Goal: Transaction & Acquisition: Purchase product/service

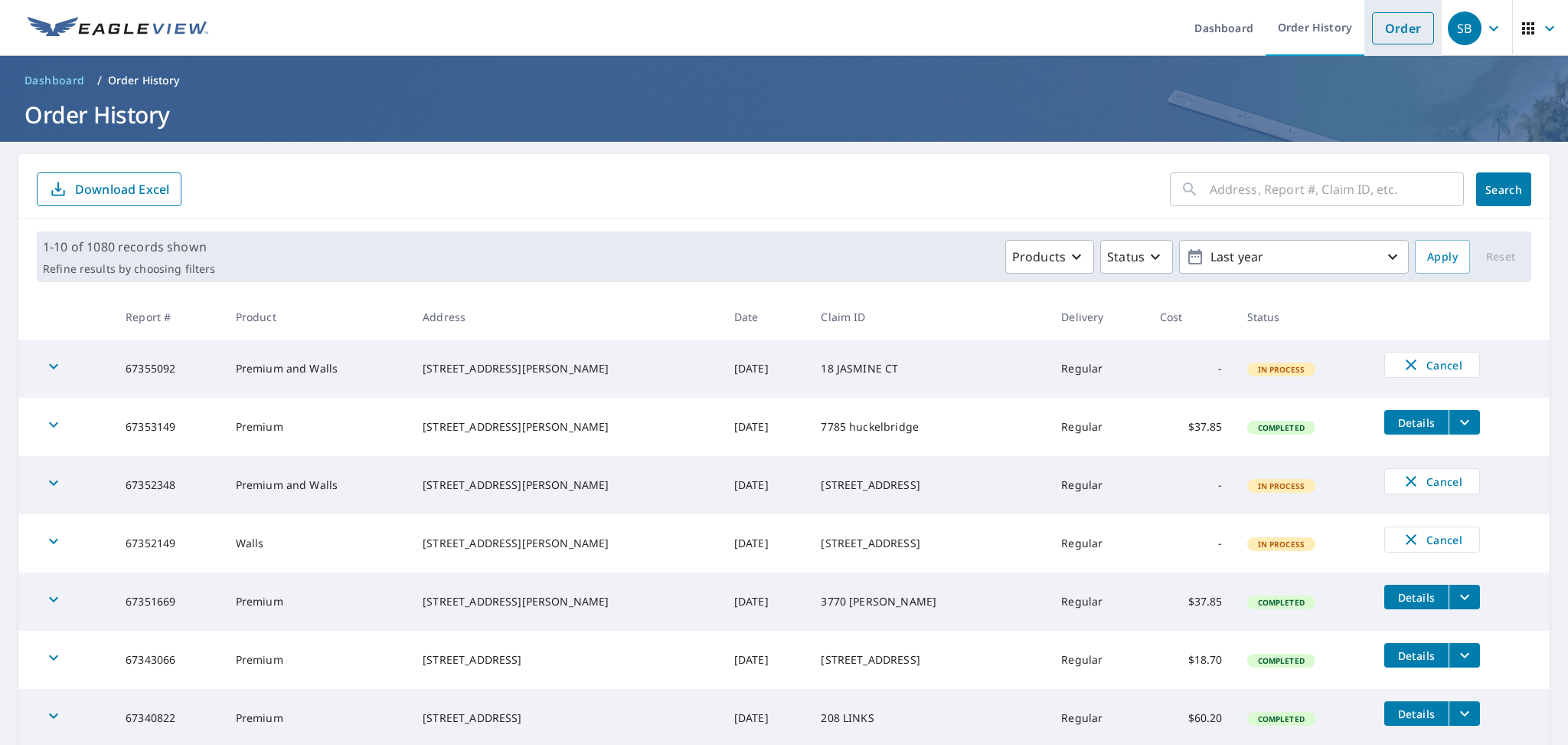
click at [1396, 33] on link "Order" at bounding box center [1403, 28] width 62 height 32
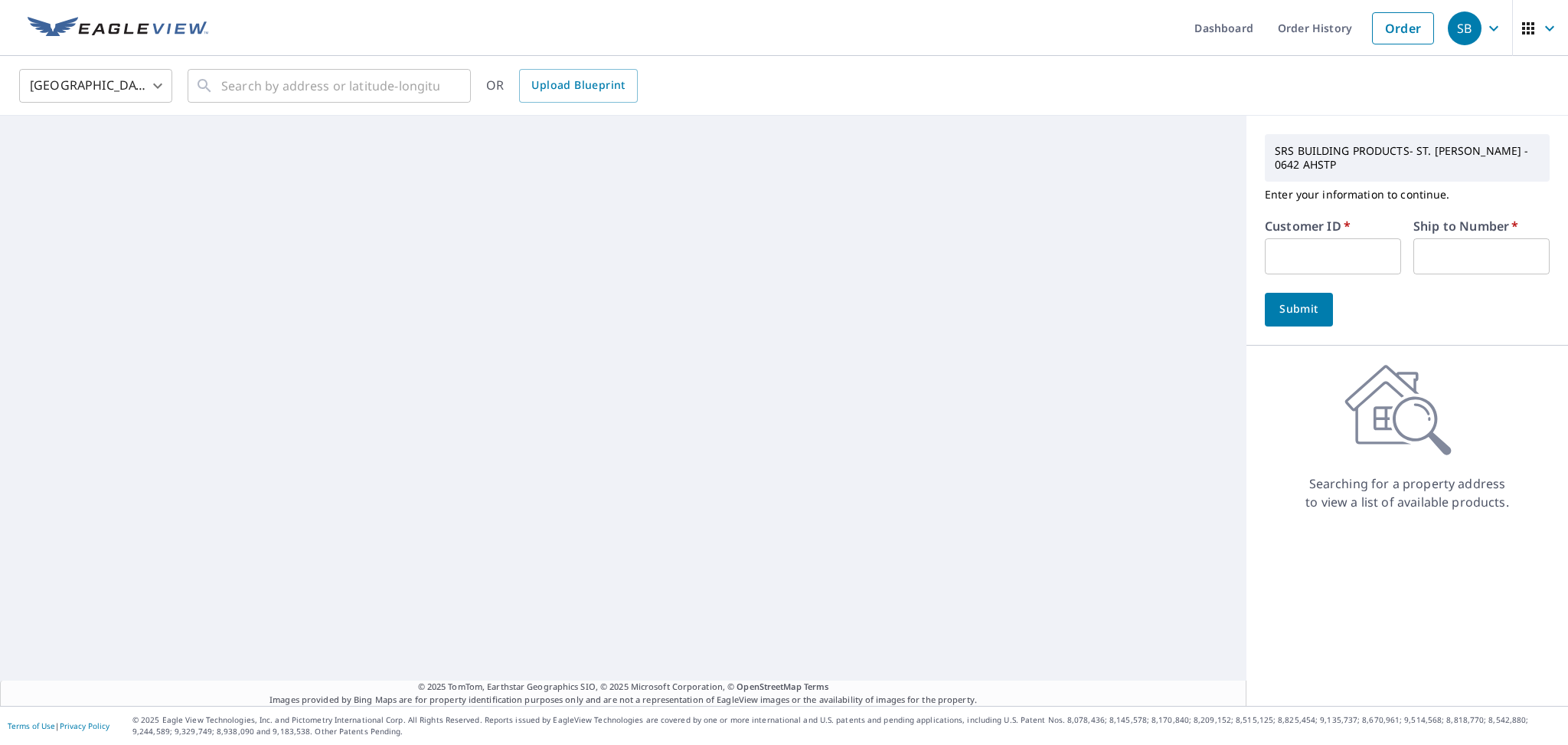
click at [1361, 258] on input "text" at bounding box center [1332, 256] width 136 height 36
paste input "S052862"
type input "S052862"
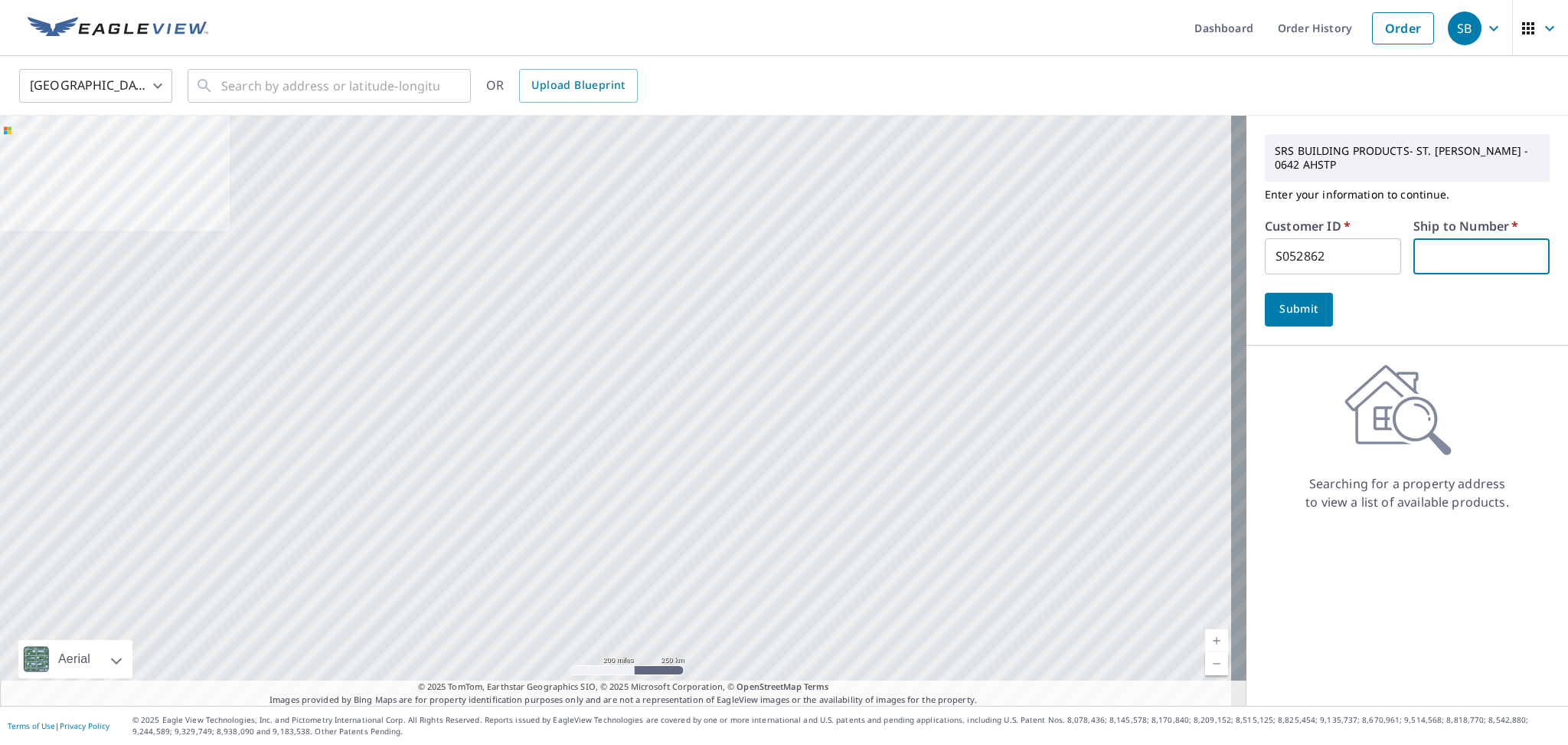
click at [1438, 261] on input "text" at bounding box center [1482, 256] width 136 height 36
type input "1"
click at [1265, 292] on button "Submit" at bounding box center [1299, 309] width 69 height 33
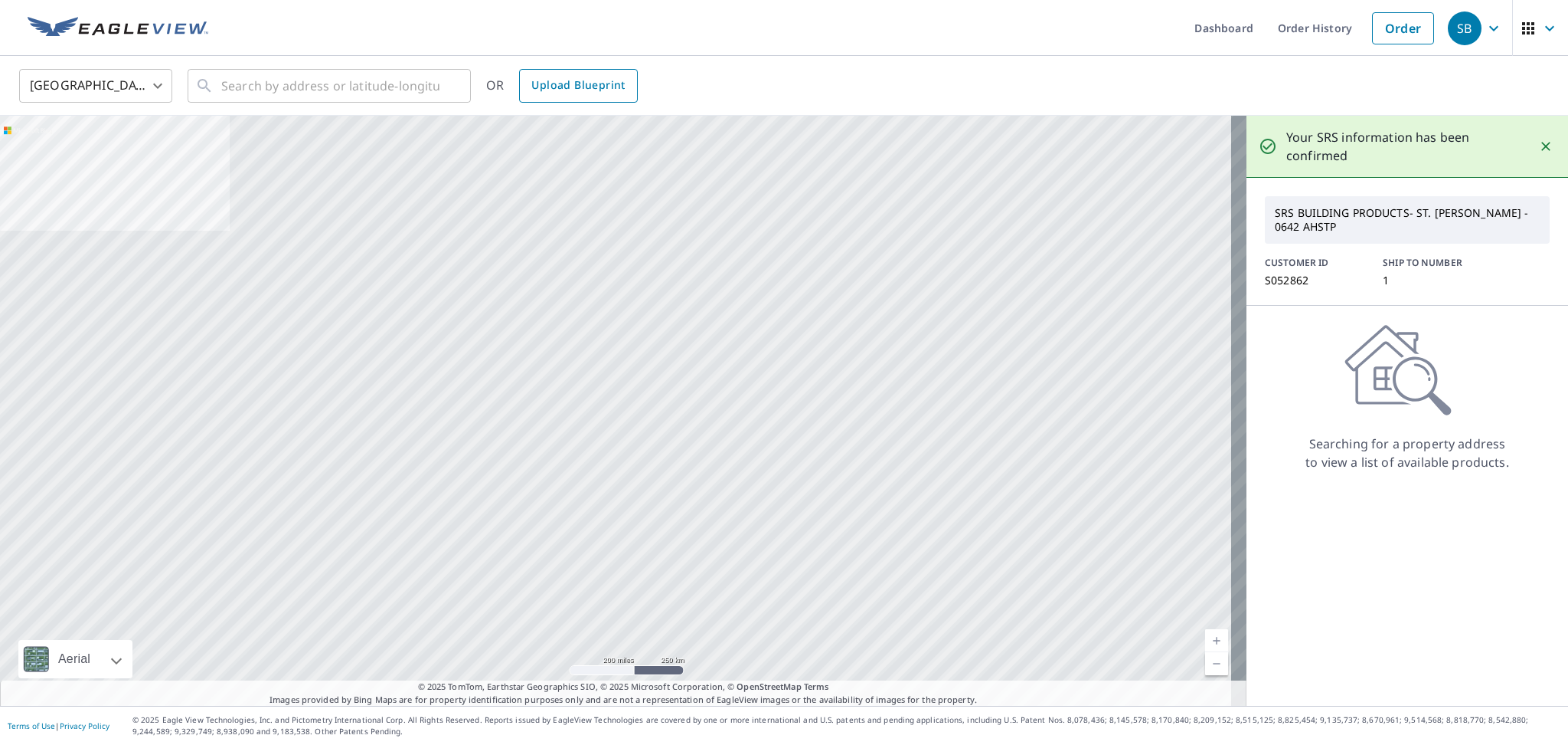
click at [584, 81] on span "Upload Blueprint" at bounding box center [578, 85] width 94 height 19
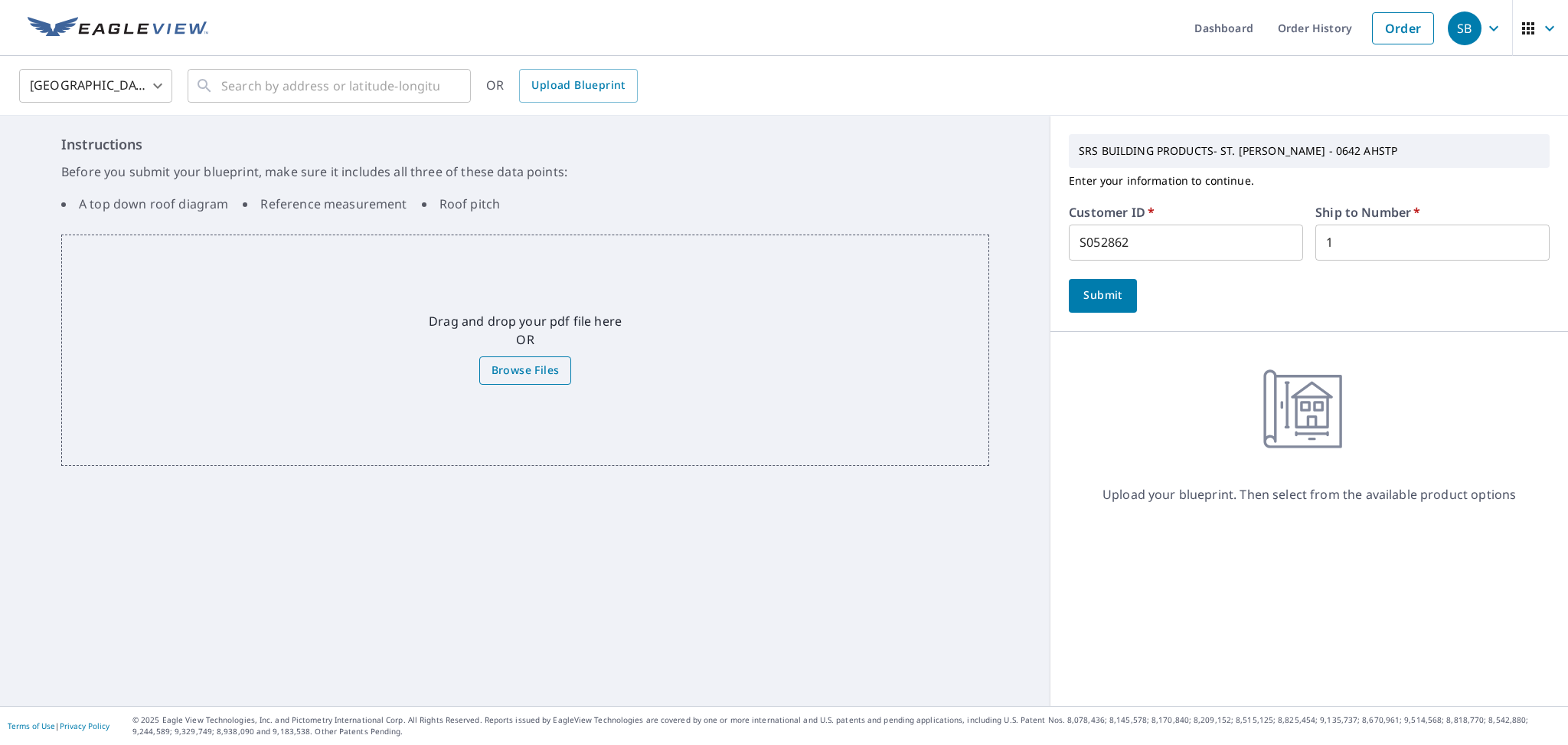
click at [525, 378] on span "Browse Files" at bounding box center [526, 370] width 69 height 19
click at [0, 0] on input "Browse Files" at bounding box center [0, 0] width 0 height 0
click at [534, 367] on span "Browse Files" at bounding box center [526, 370] width 69 height 19
click at [0, 0] on input "Browse Files" at bounding box center [0, 0] width 0 height 0
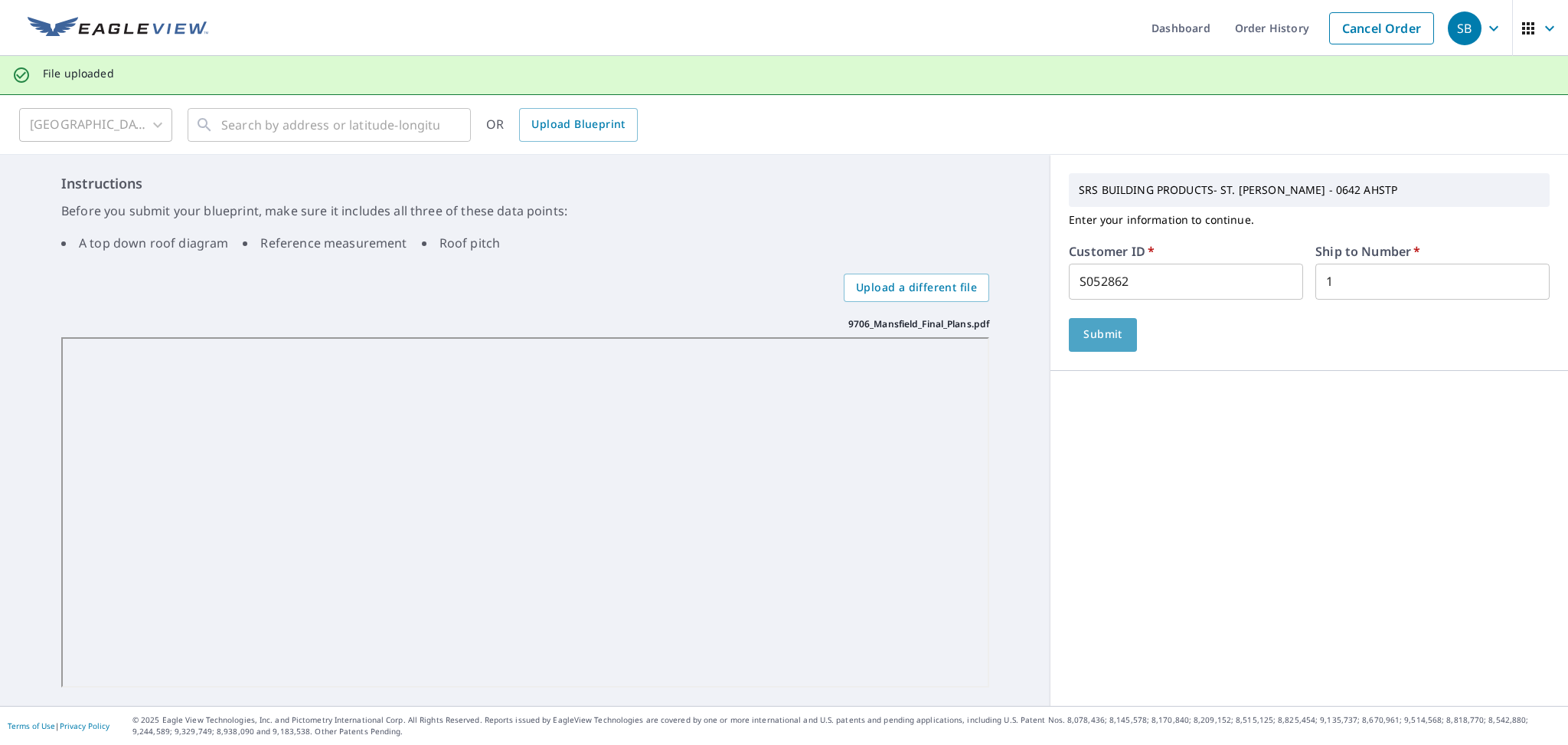
click at [1101, 331] on span "Submit" at bounding box center [1103, 334] width 44 height 19
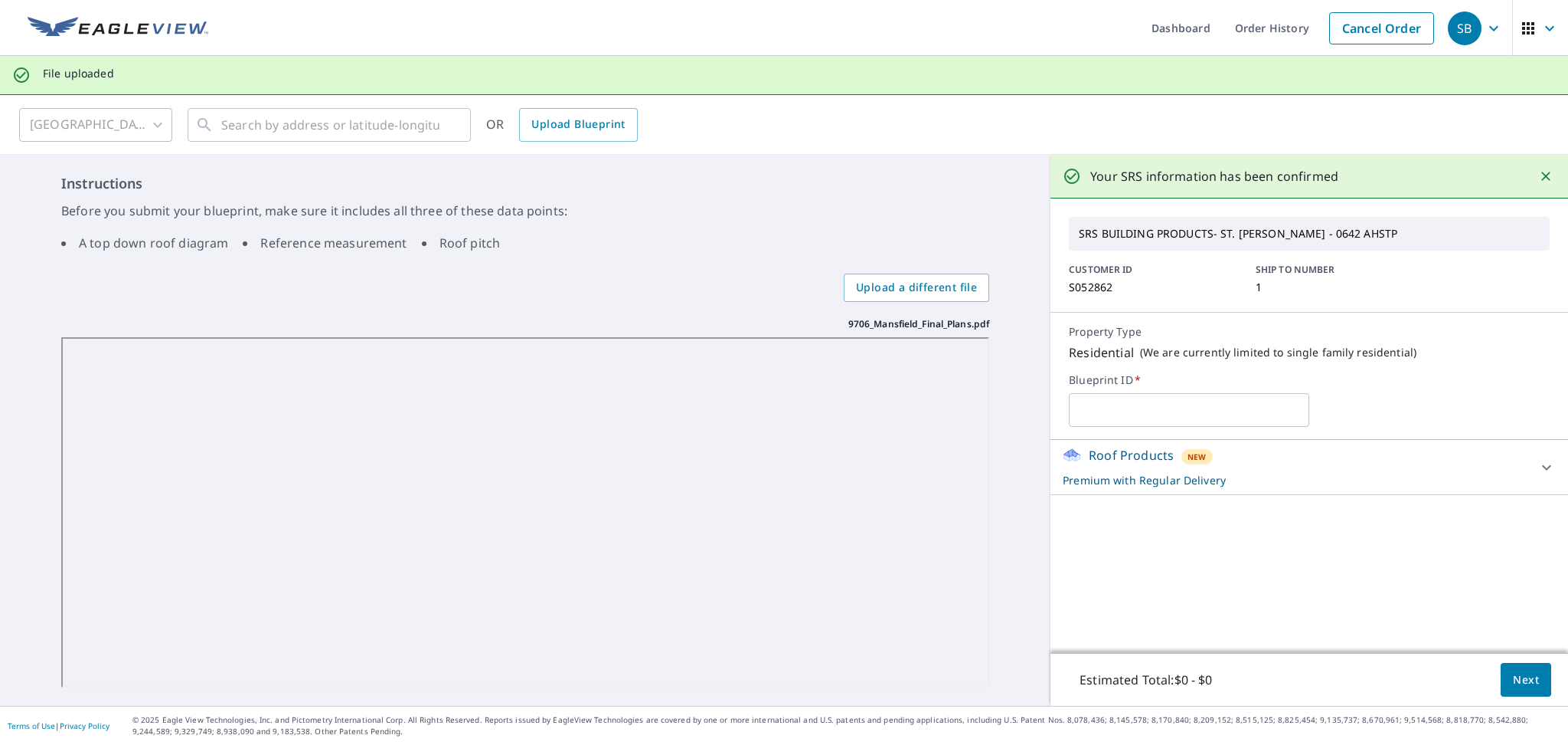
click at [1537, 469] on icon at bounding box center [1547, 468] width 19 height 19
click at [1542, 469] on icon at bounding box center [1547, 467] width 9 height 6
click at [1192, 407] on input "text" at bounding box center [1189, 410] width 240 height 43
type input "9706 [GEOGRAPHIC_DATA]"
click at [1537, 469] on icon at bounding box center [1547, 468] width 19 height 19
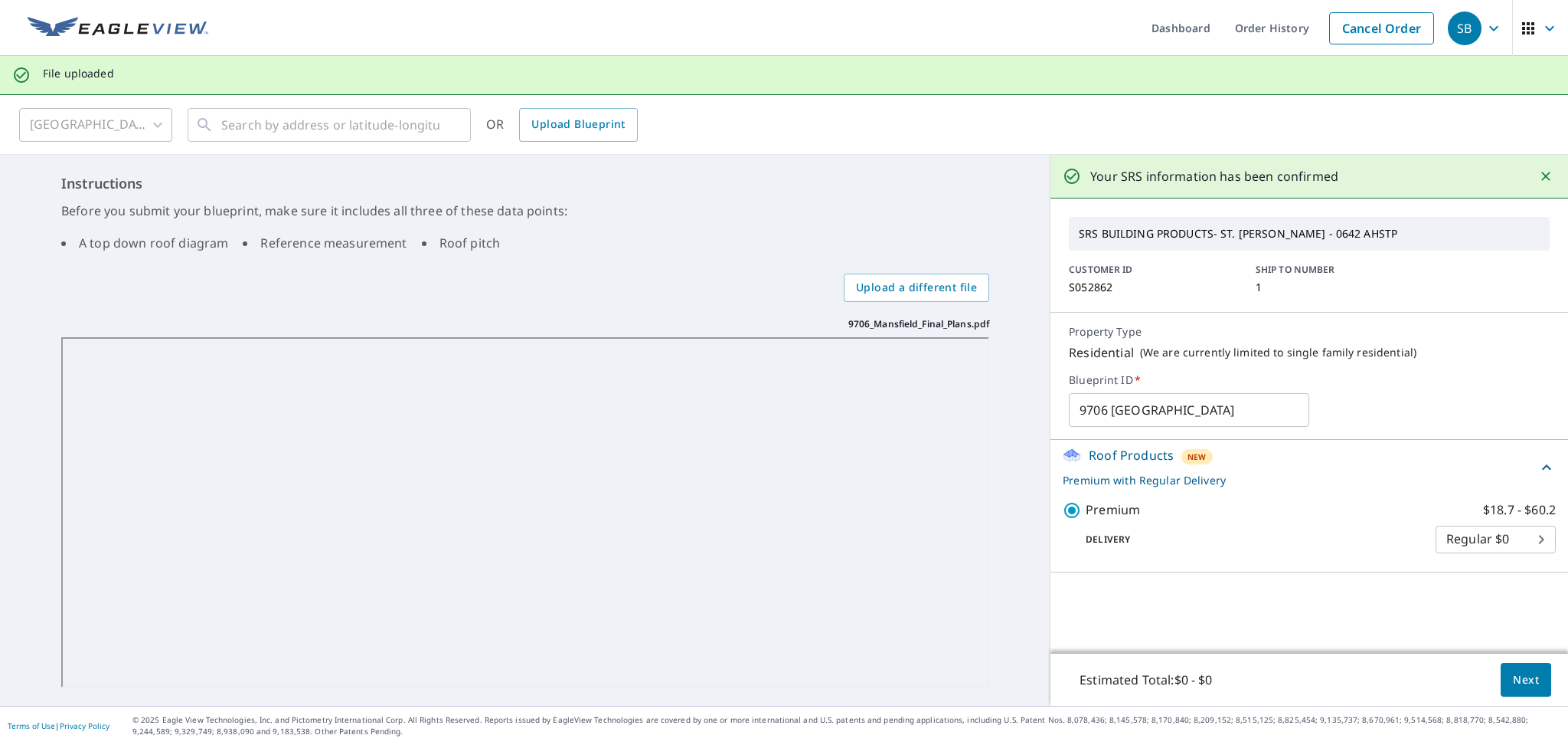
click at [1537, 464] on icon at bounding box center [1547, 468] width 19 height 19
click at [1513, 678] on span "Next" at bounding box center [1526, 680] width 26 height 19
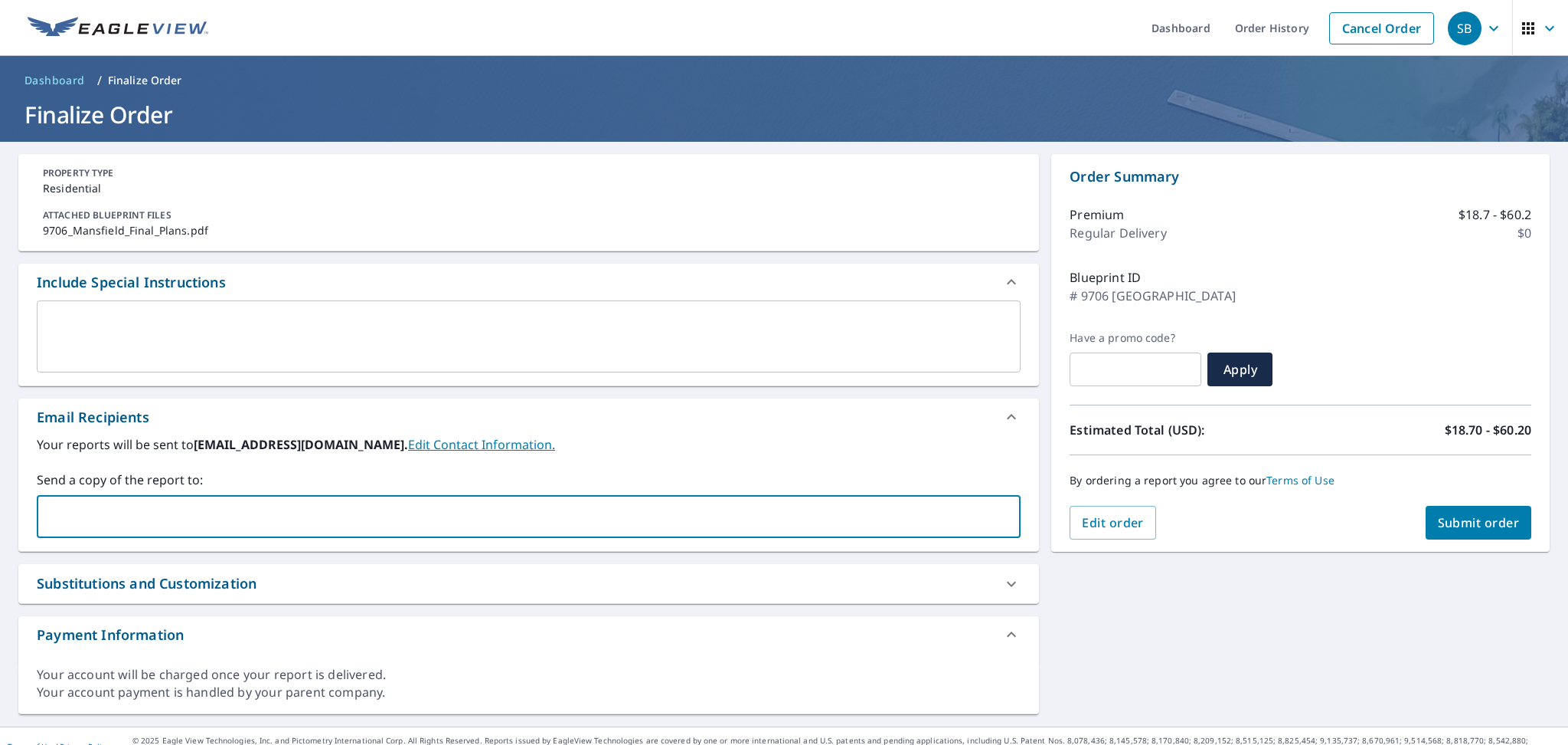
click at [131, 507] on input "text" at bounding box center [517, 516] width 948 height 29
click at [136, 517] on input "text" at bounding box center [517, 516] width 948 height 29
paste input "[EMAIL_ADDRESS][DOMAIN_NAME]"
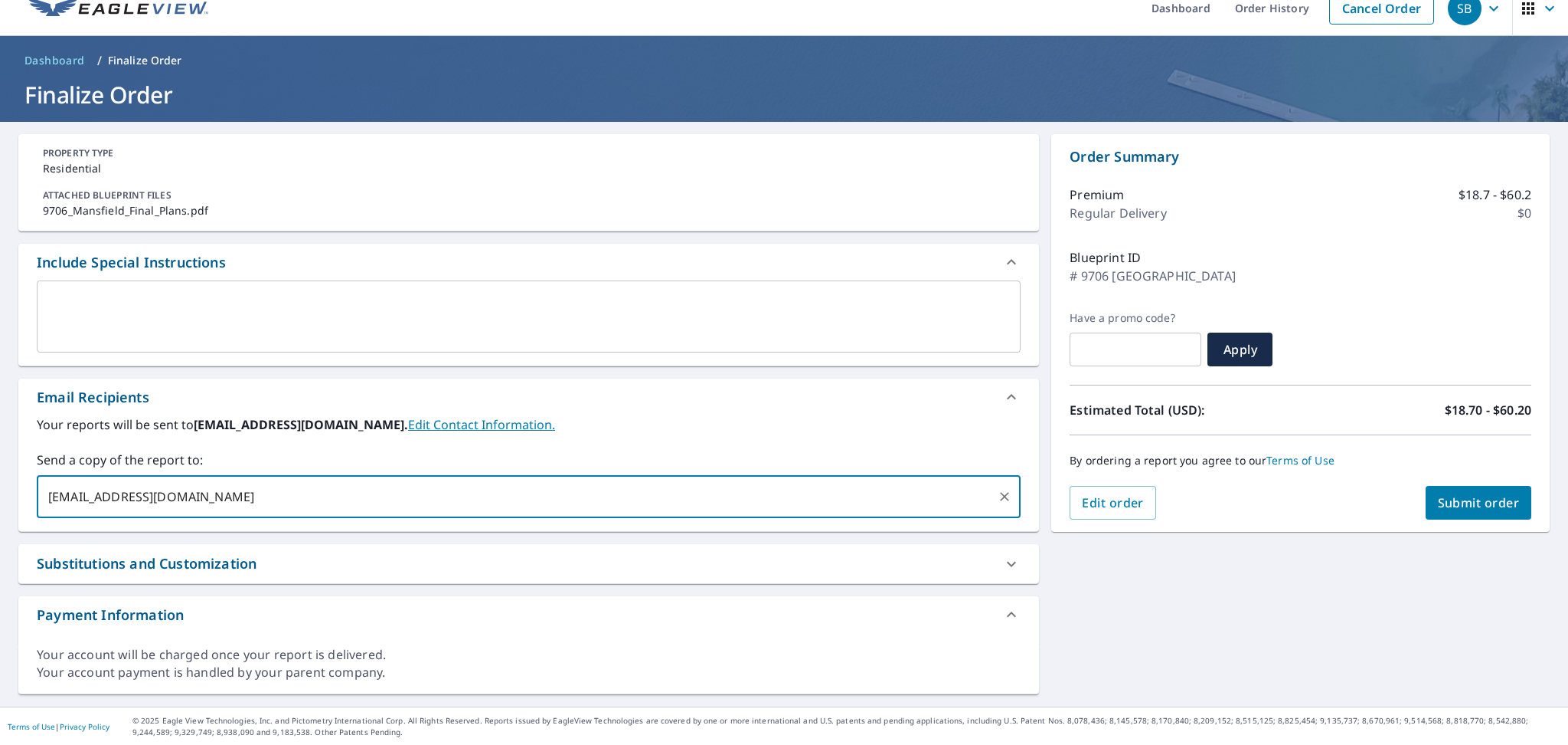
type input "[EMAIL_ADDRESS][DOMAIN_NAME]"
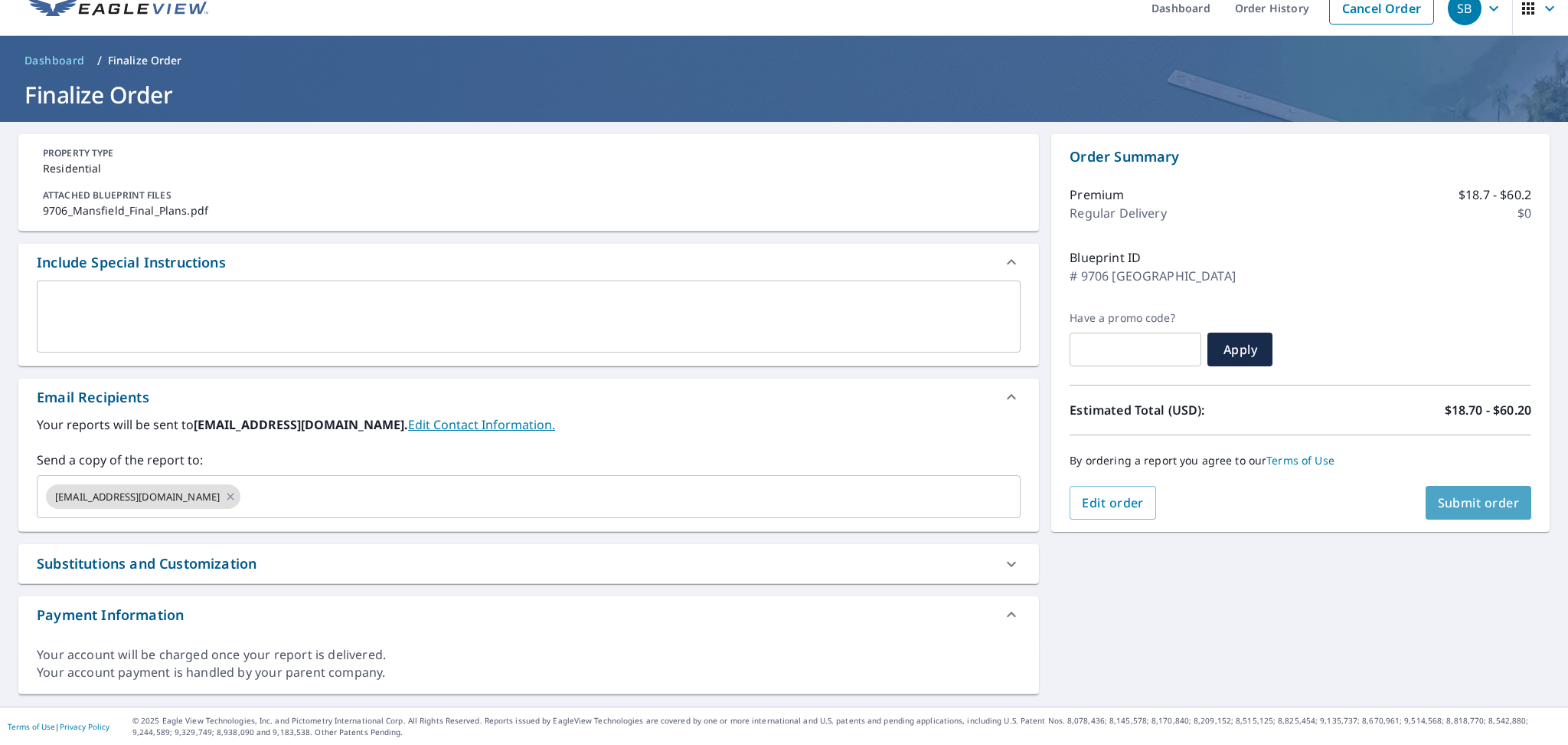
click at [1438, 504] on span "Submit order" at bounding box center [1479, 503] width 82 height 17
checkbox input "true"
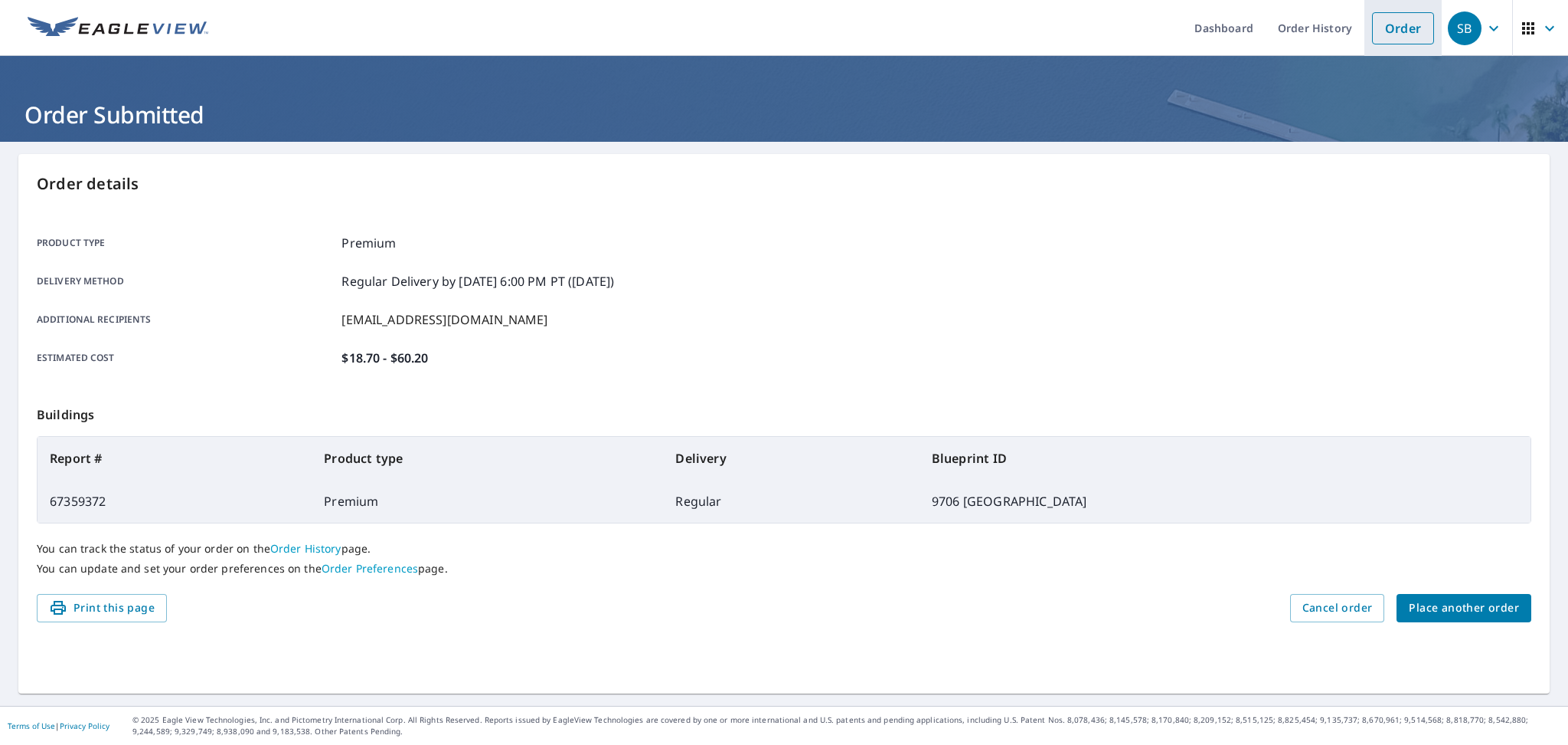
click at [1377, 25] on link "Order" at bounding box center [1403, 28] width 62 height 32
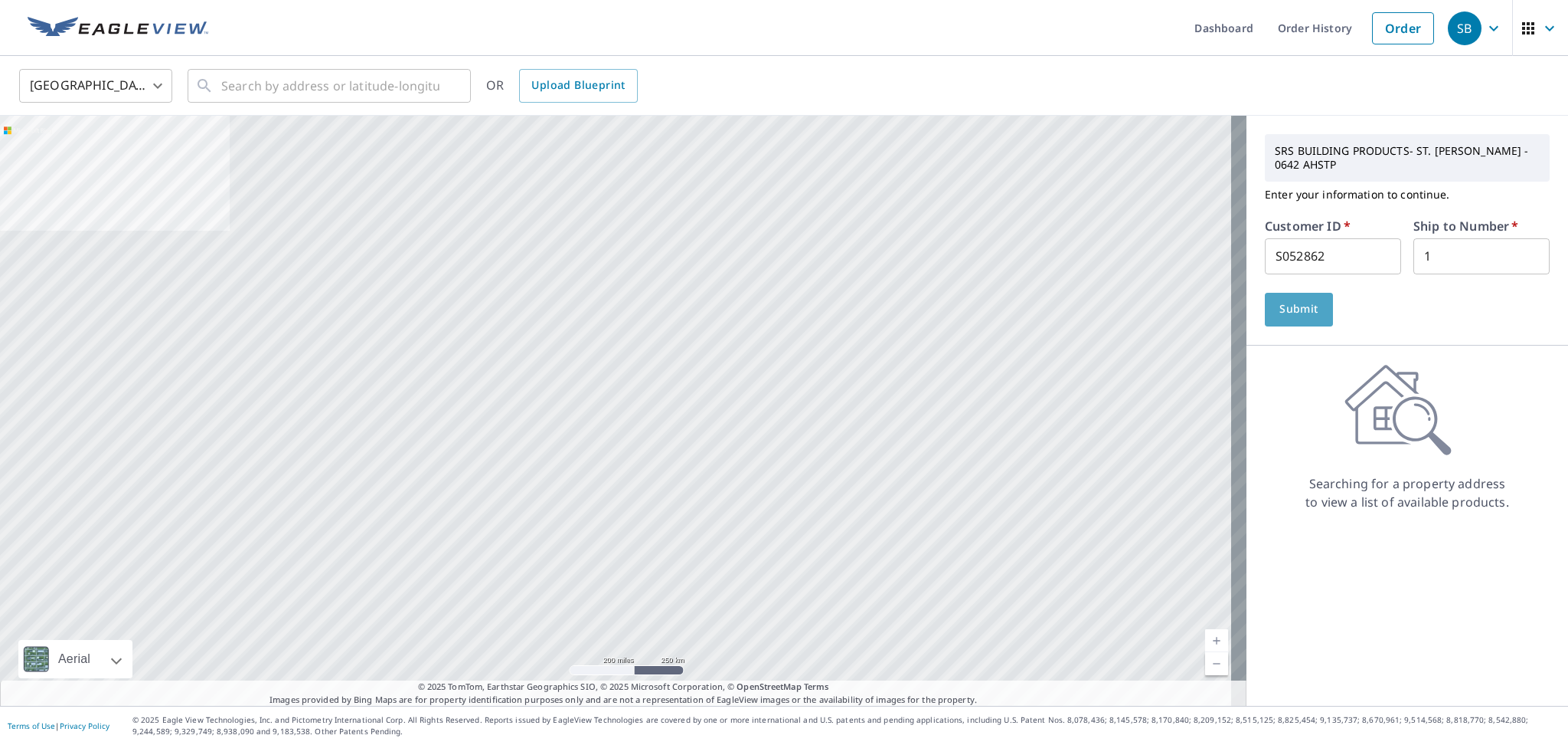
click at [1279, 300] on span "Submit" at bounding box center [1299, 309] width 44 height 19
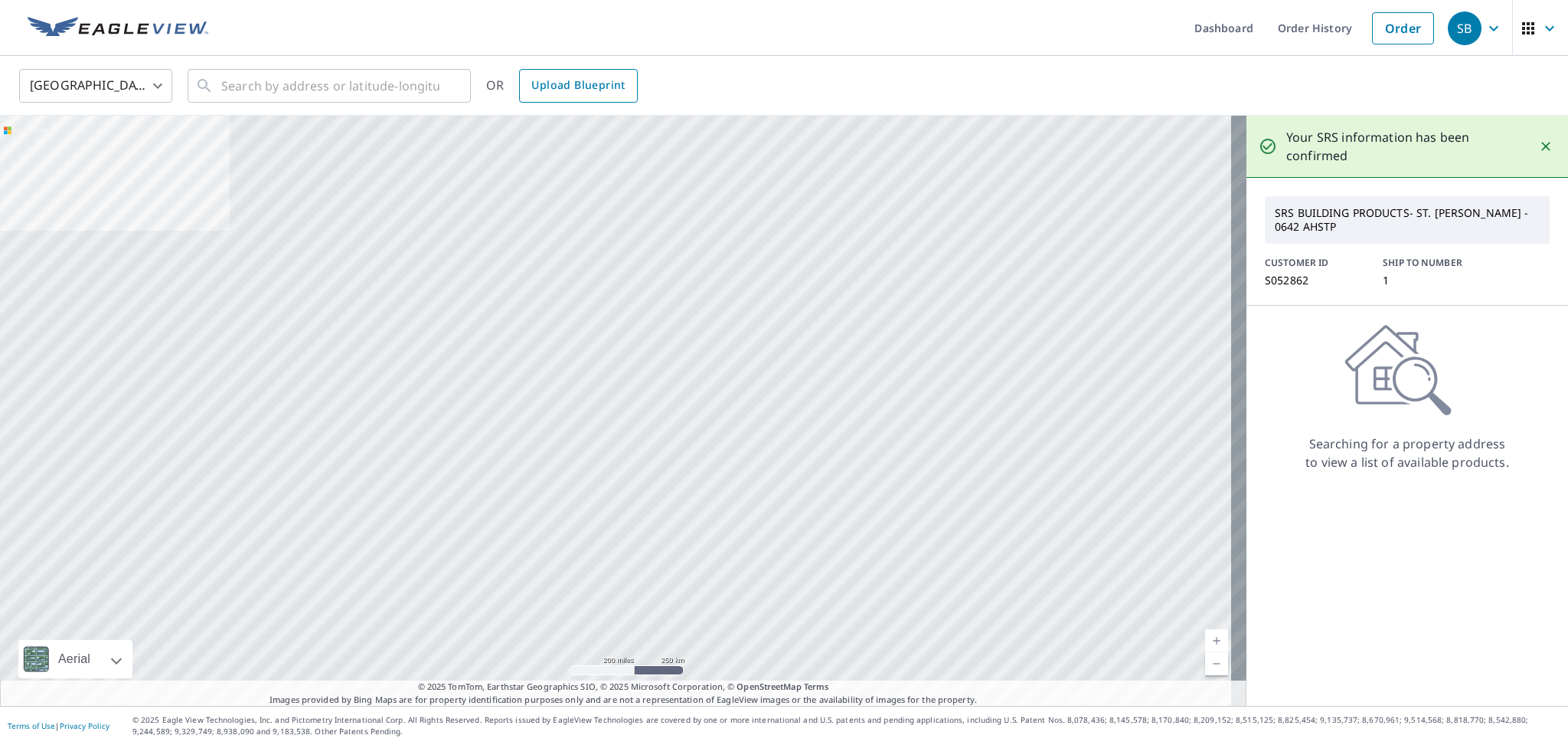
click at [577, 83] on span "Upload Blueprint" at bounding box center [578, 85] width 94 height 19
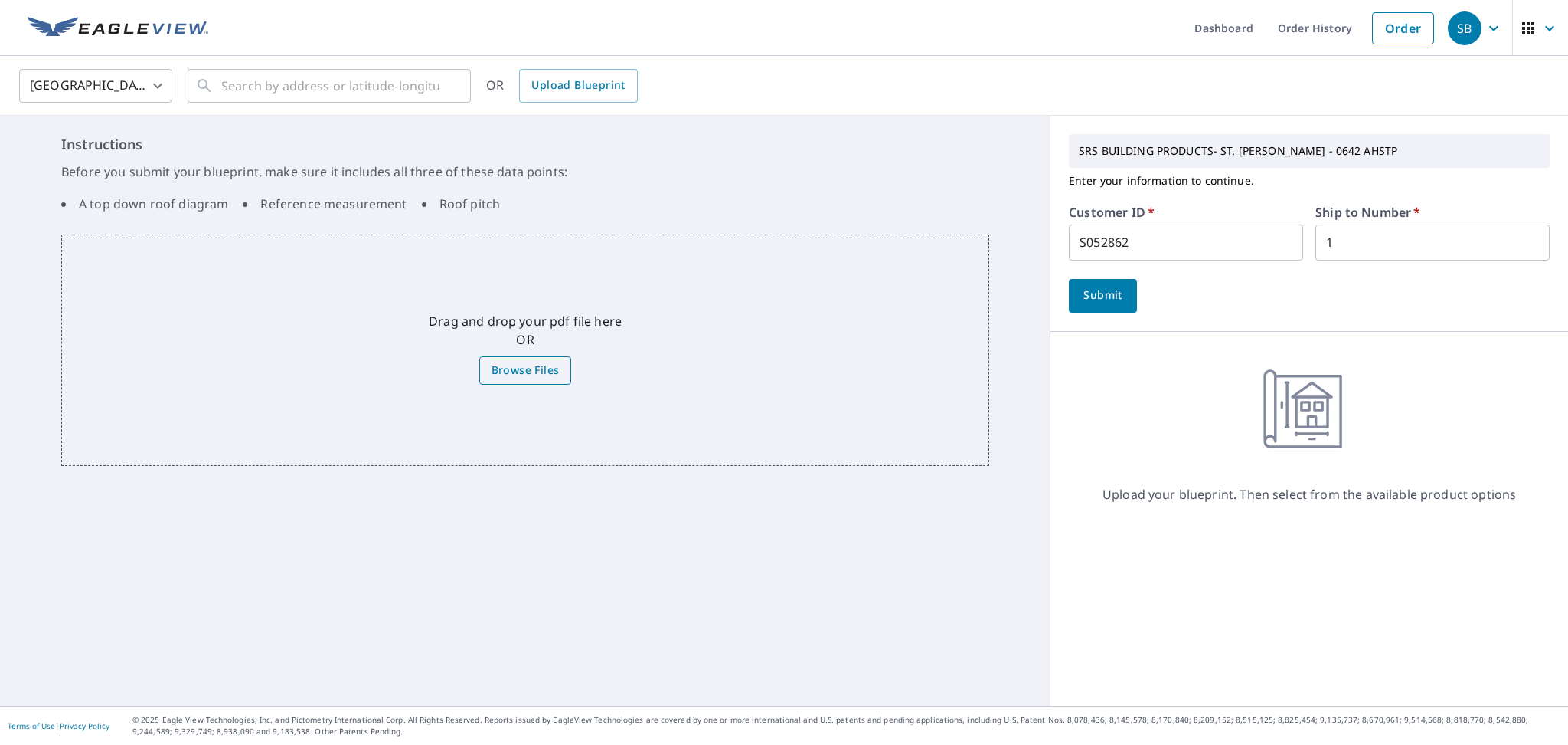
click at [534, 380] on label "Browse Files" at bounding box center [526, 370] width 93 height 29
click at [0, 0] on input "Browse Files" at bounding box center [0, 0] width 0 height 0
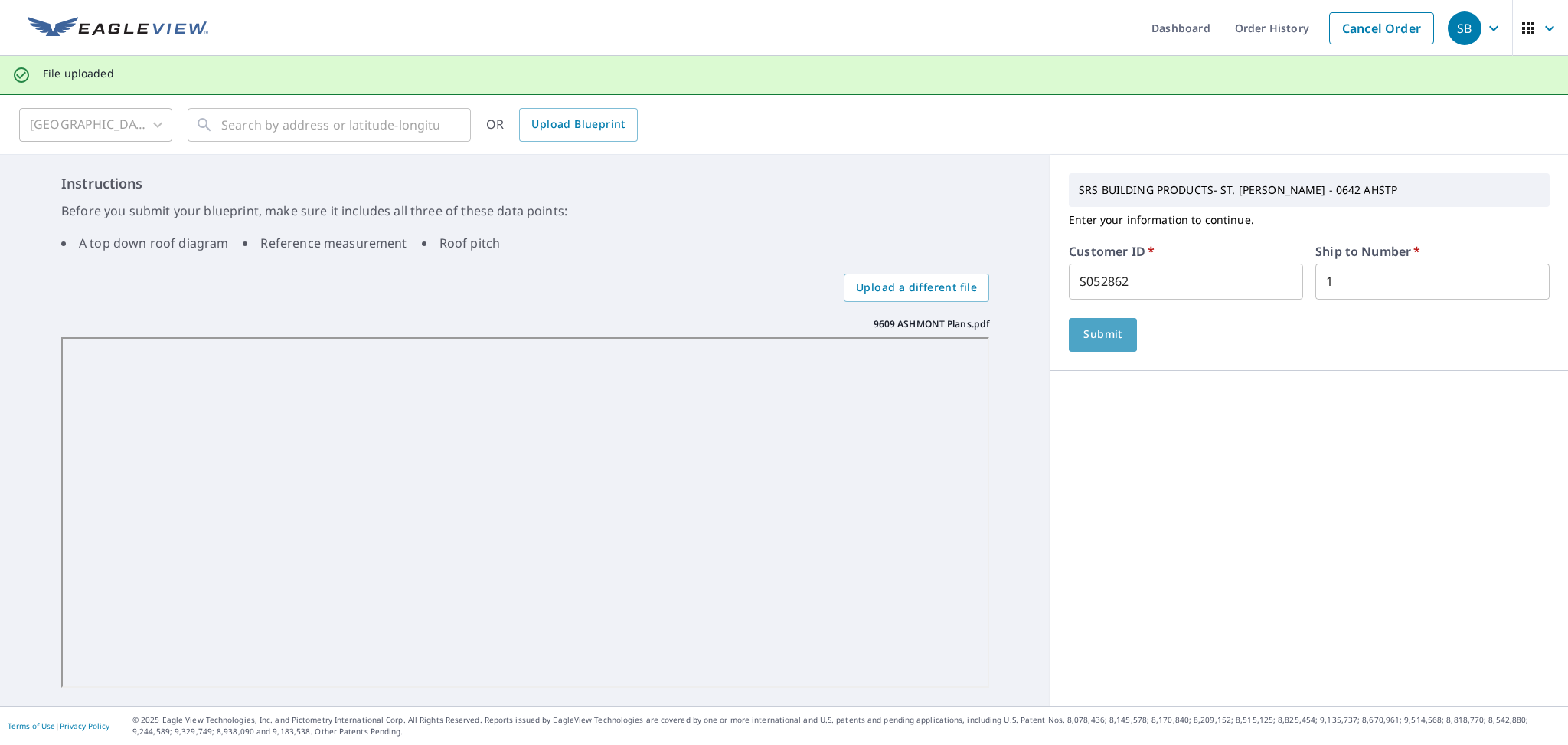
click at [1092, 340] on span "Submit" at bounding box center [1103, 334] width 44 height 19
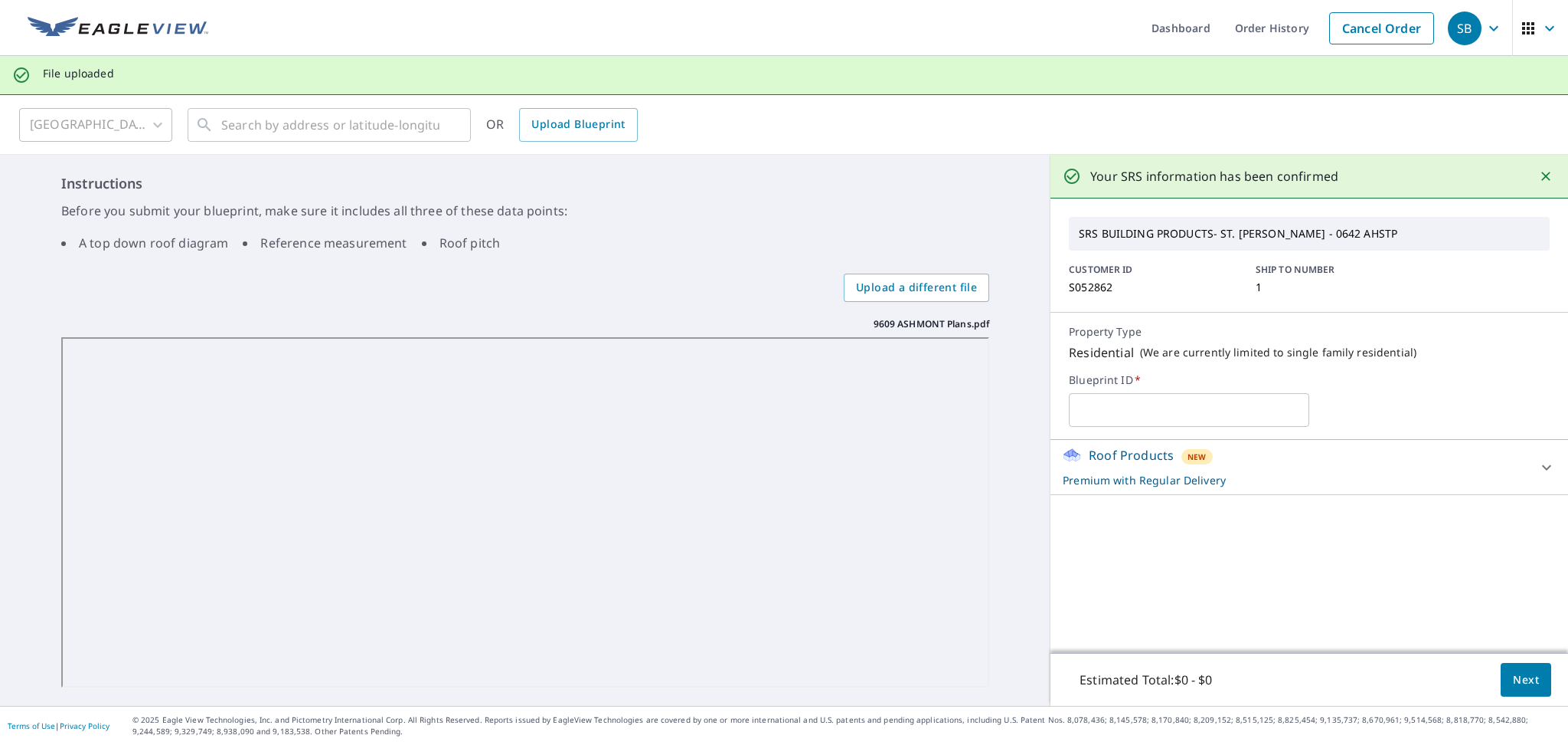
click at [1211, 415] on input "text" at bounding box center [1189, 410] width 240 height 43
type input "[STREET_ADDRESS]"
click at [1537, 473] on icon at bounding box center [1547, 468] width 19 height 19
click at [1518, 674] on span "Next" at bounding box center [1526, 680] width 26 height 19
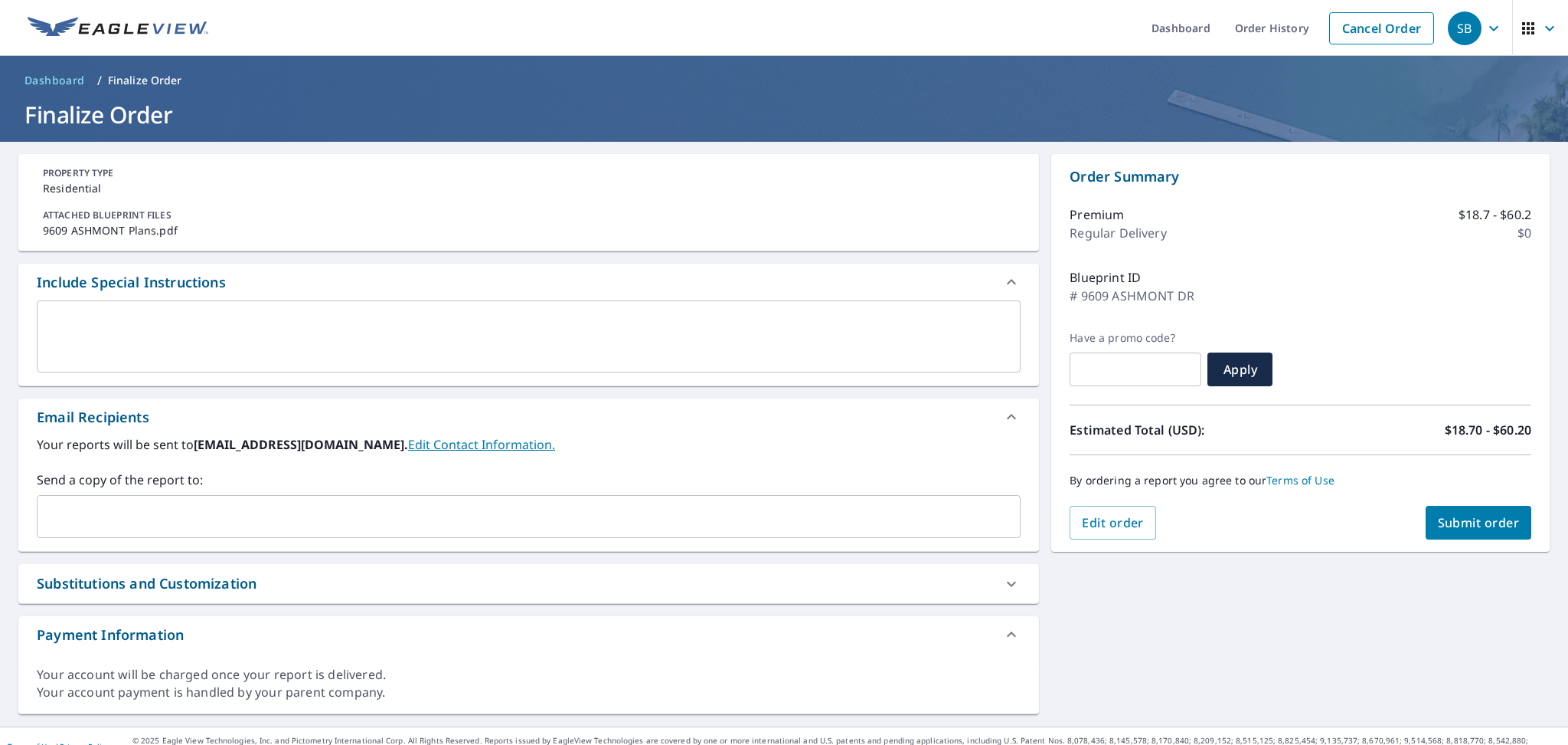
click at [277, 332] on textarea at bounding box center [529, 336] width 962 height 44
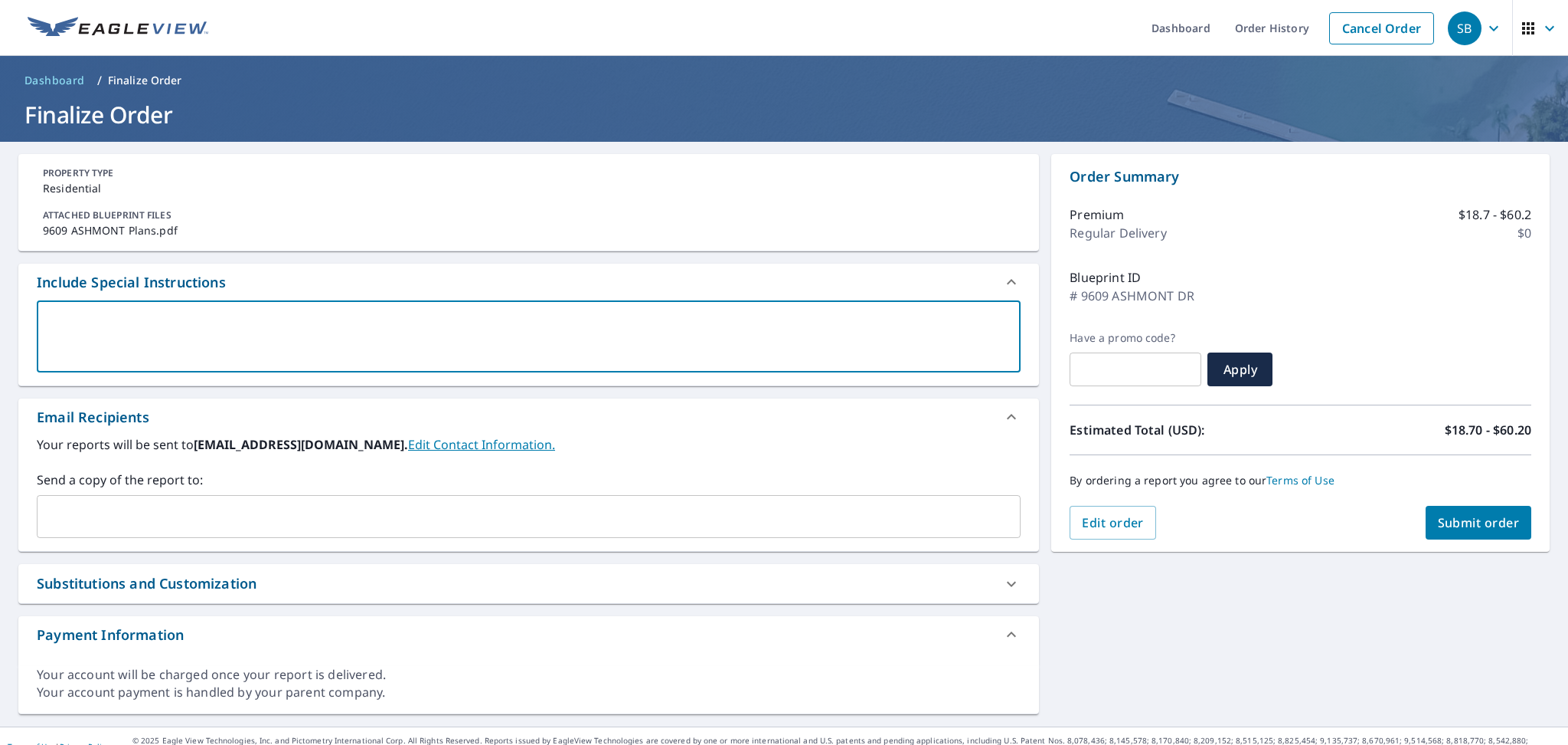
type textarea "S"
type textarea "x"
checkbox input "true"
type textarea "Si"
type textarea "x"
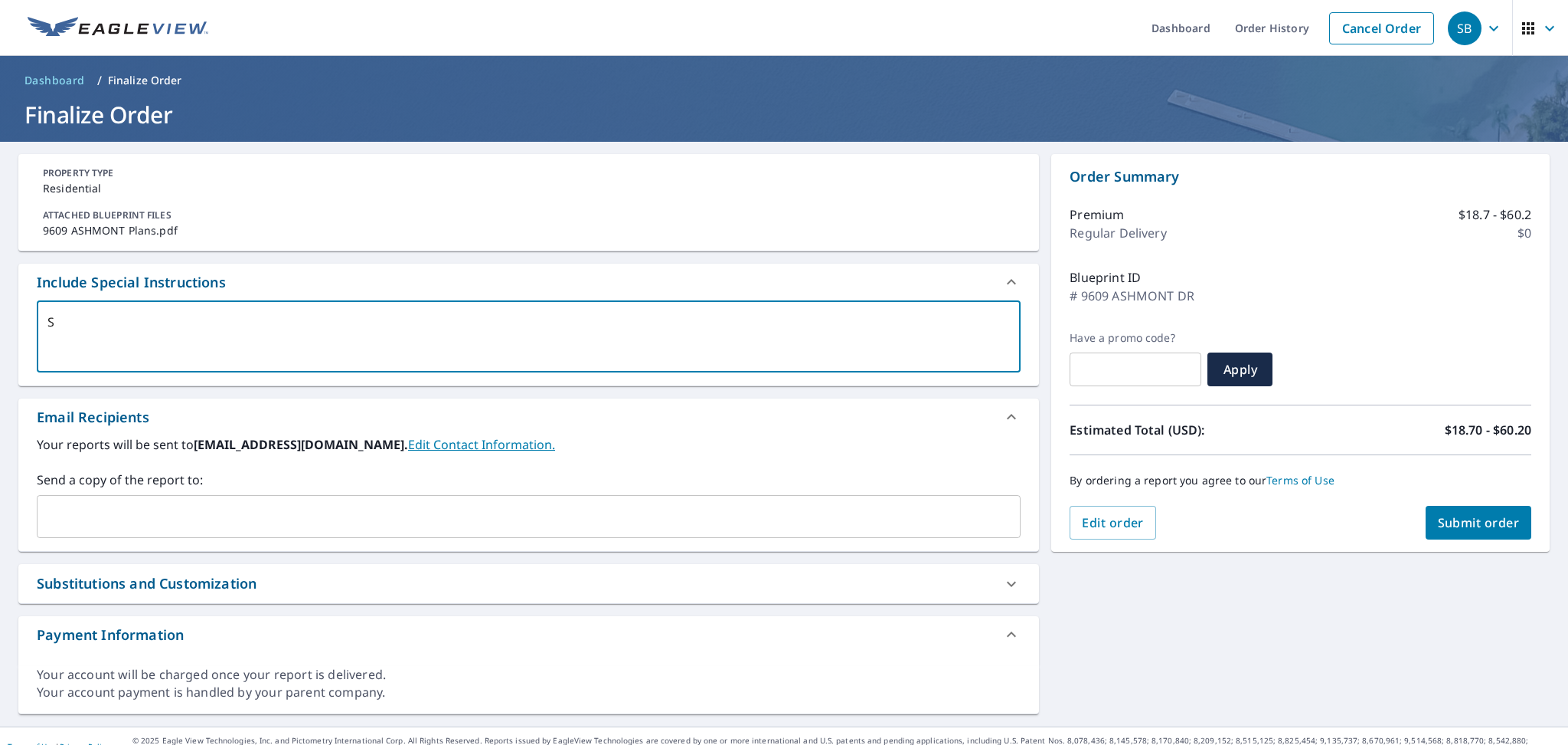
checkbox input "true"
type textarea "Sid"
type textarea "x"
checkbox input "true"
type textarea "Sidi"
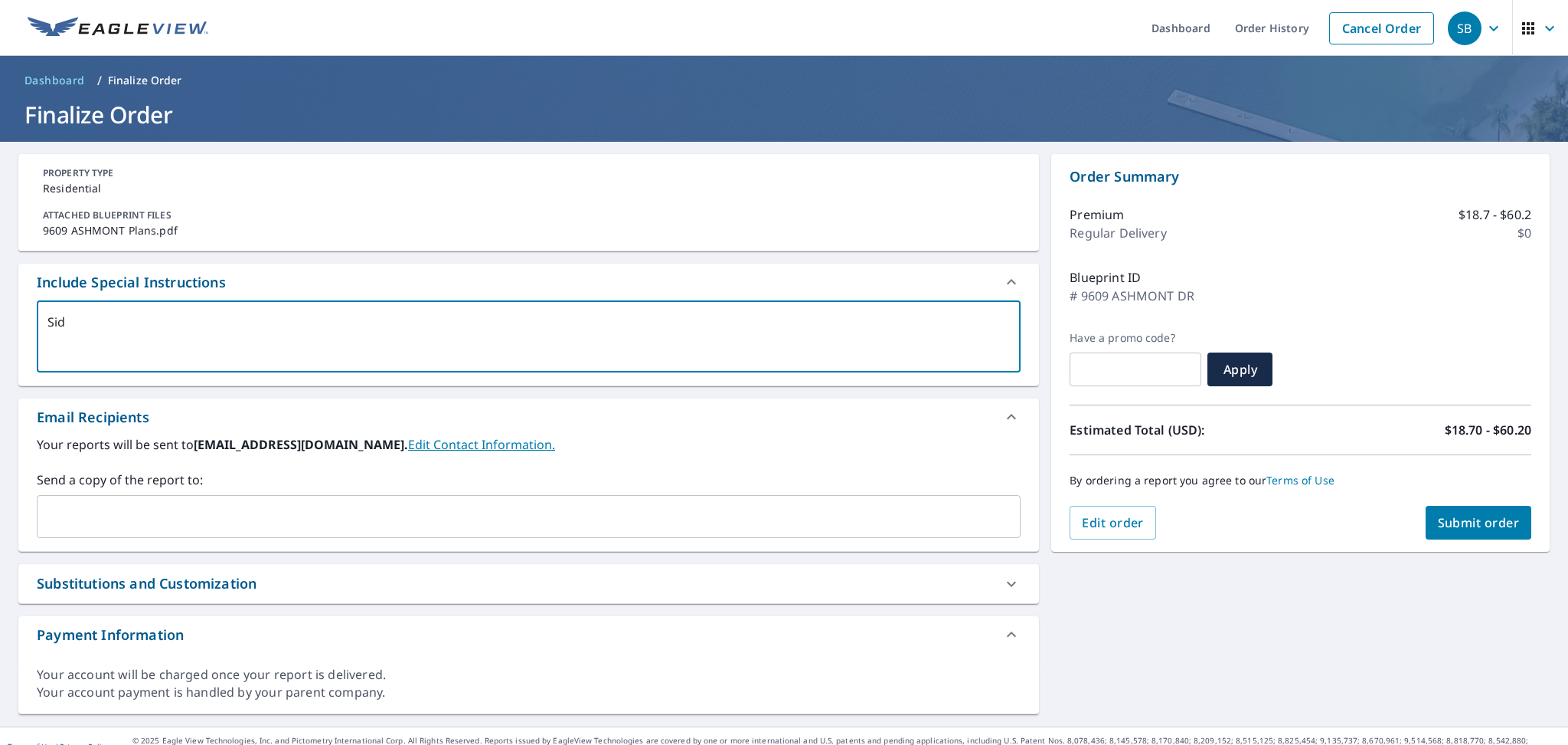
type textarea "x"
checkbox input "true"
type textarea "Sidin"
type textarea "x"
checkbox input "true"
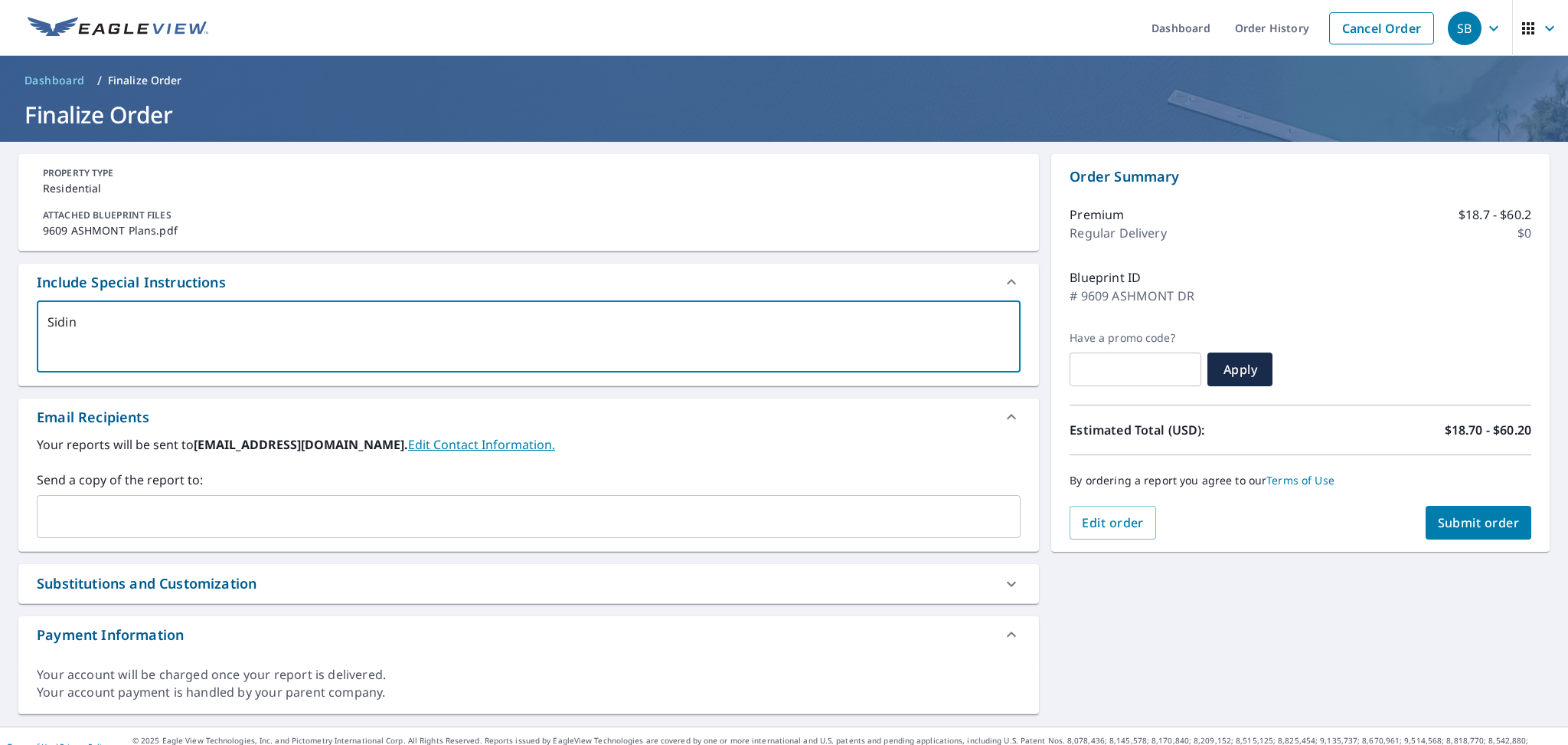
type textarea "Siding"
type textarea "x"
checkbox input "true"
type textarea "Siding"
type textarea "x"
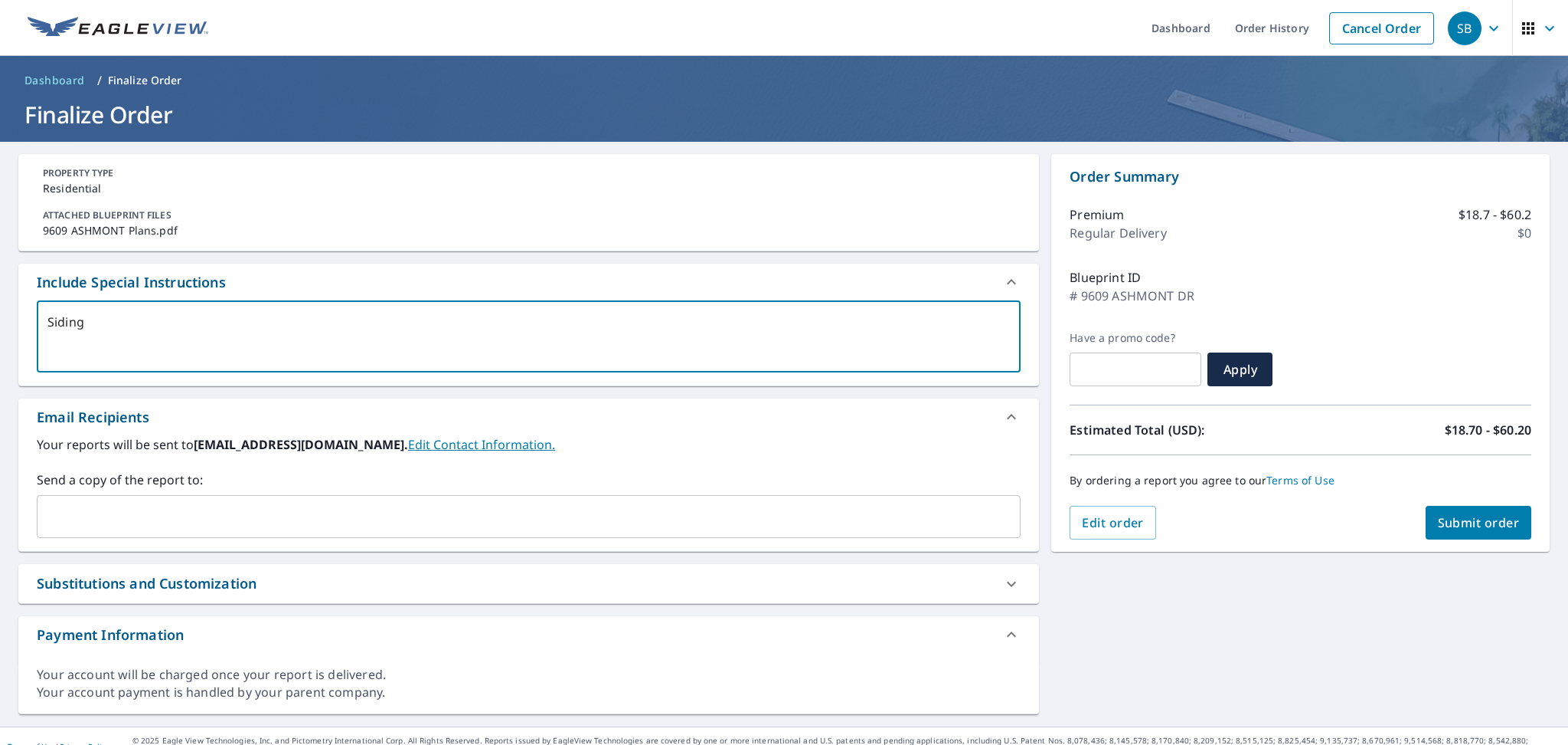
checkbox input "true"
type textarea "Siding m"
type textarea "x"
checkbox input "true"
type textarea "Siding ma"
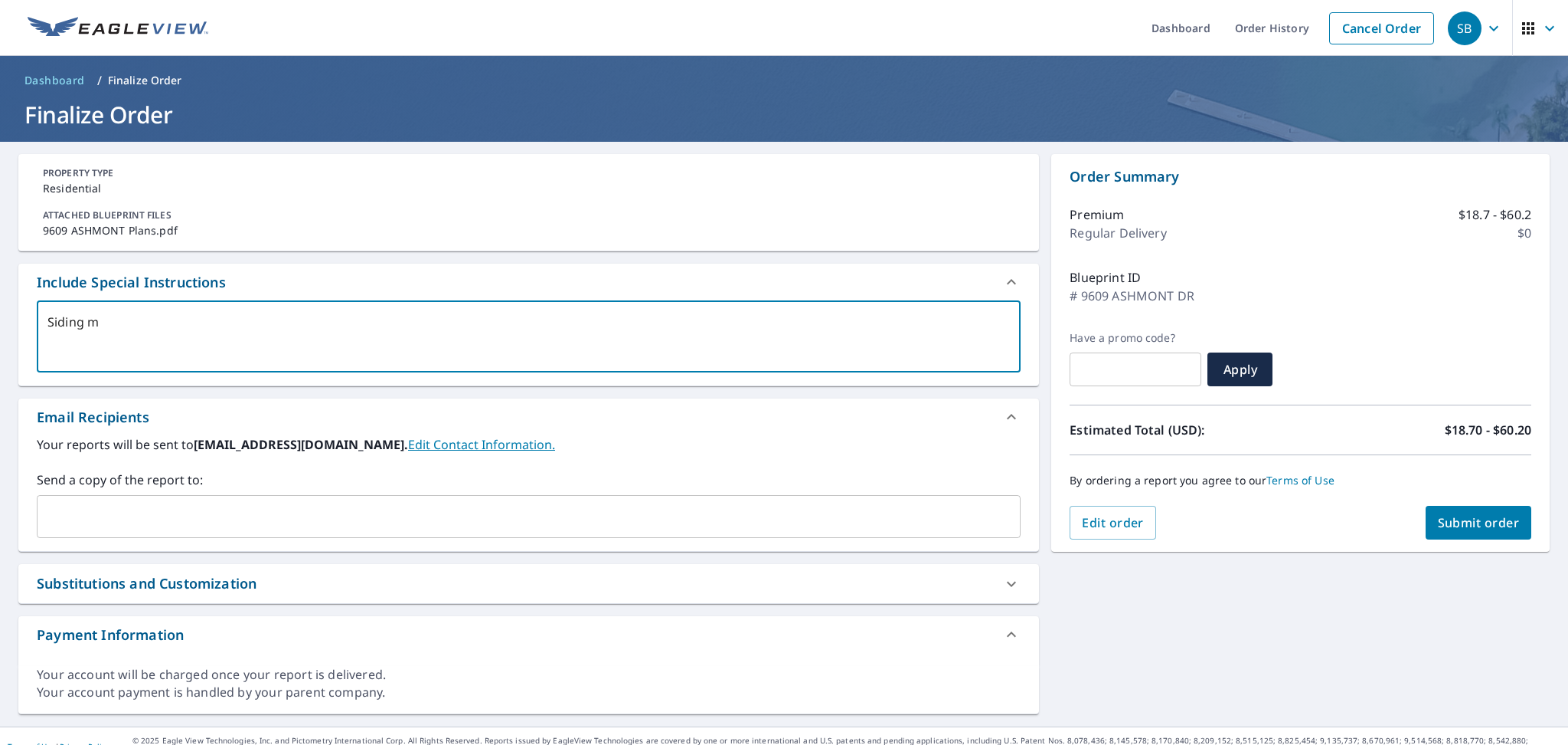
type textarea "x"
checkbox input "true"
type textarea "Siding mat"
type textarea "x"
checkbox input "true"
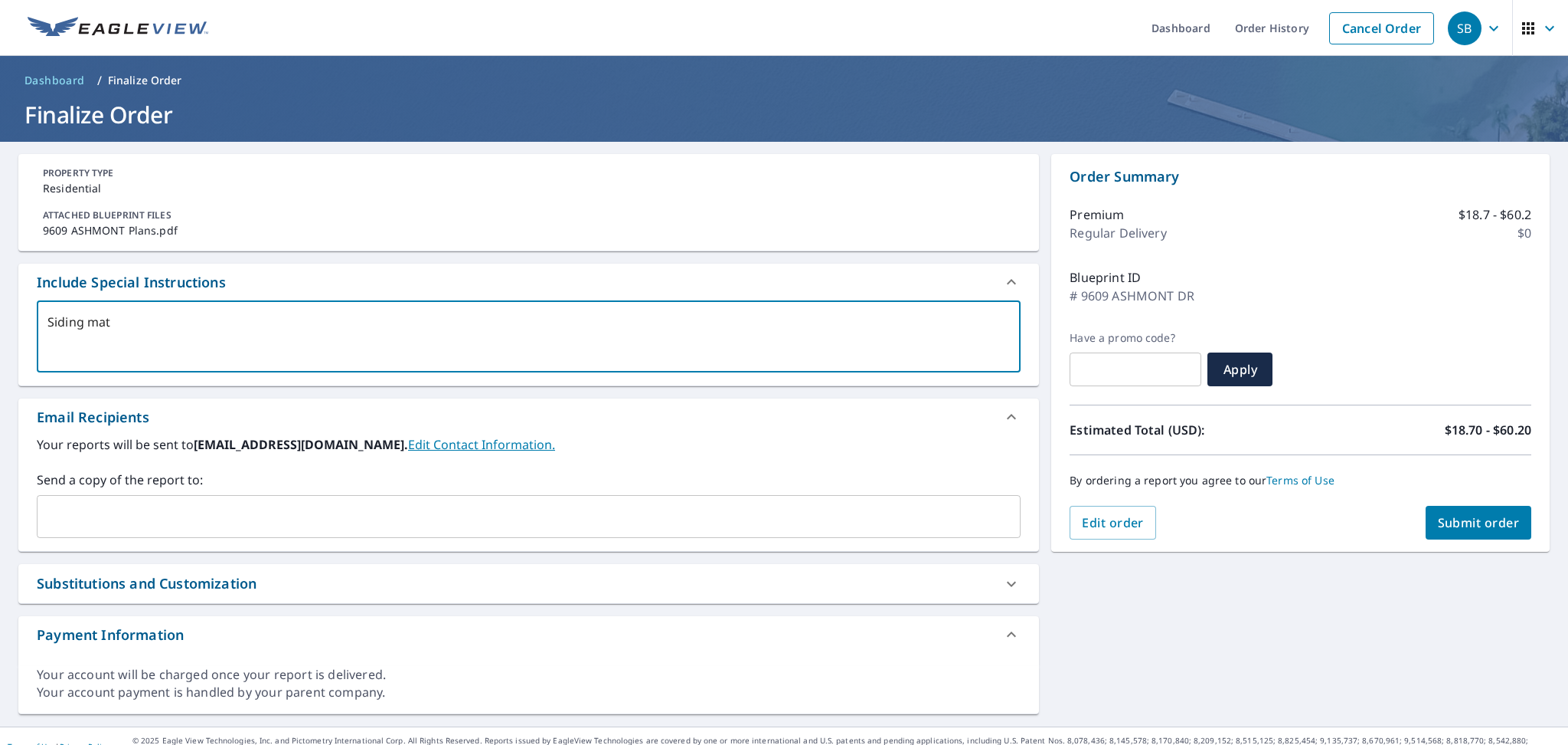
type textarea "Siding mate"
type textarea "x"
checkbox input "true"
type textarea "Siding mater"
type textarea "x"
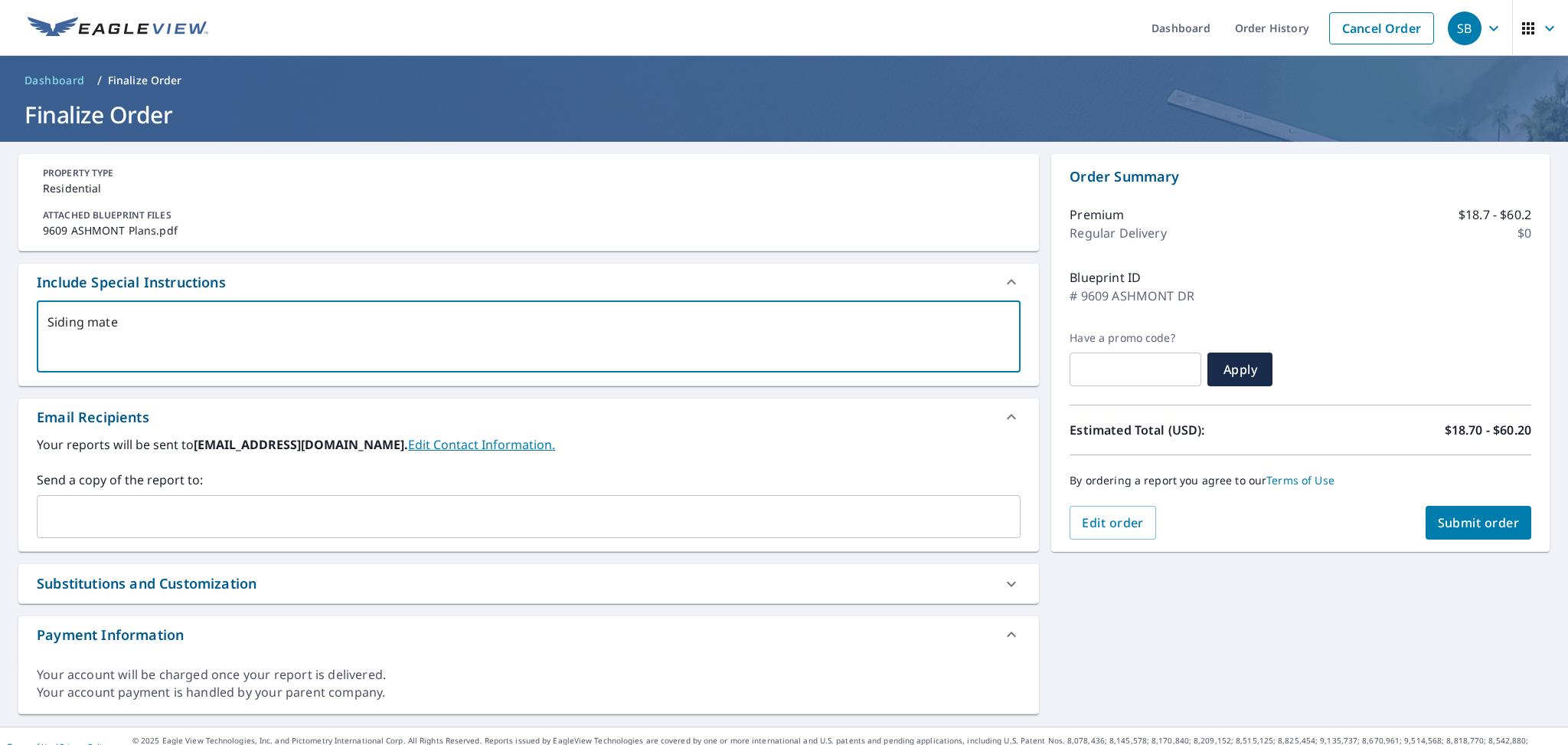
checkbox input "true"
type textarea "Siding materi"
type textarea "x"
checkbox input "true"
type textarea "Siding materia"
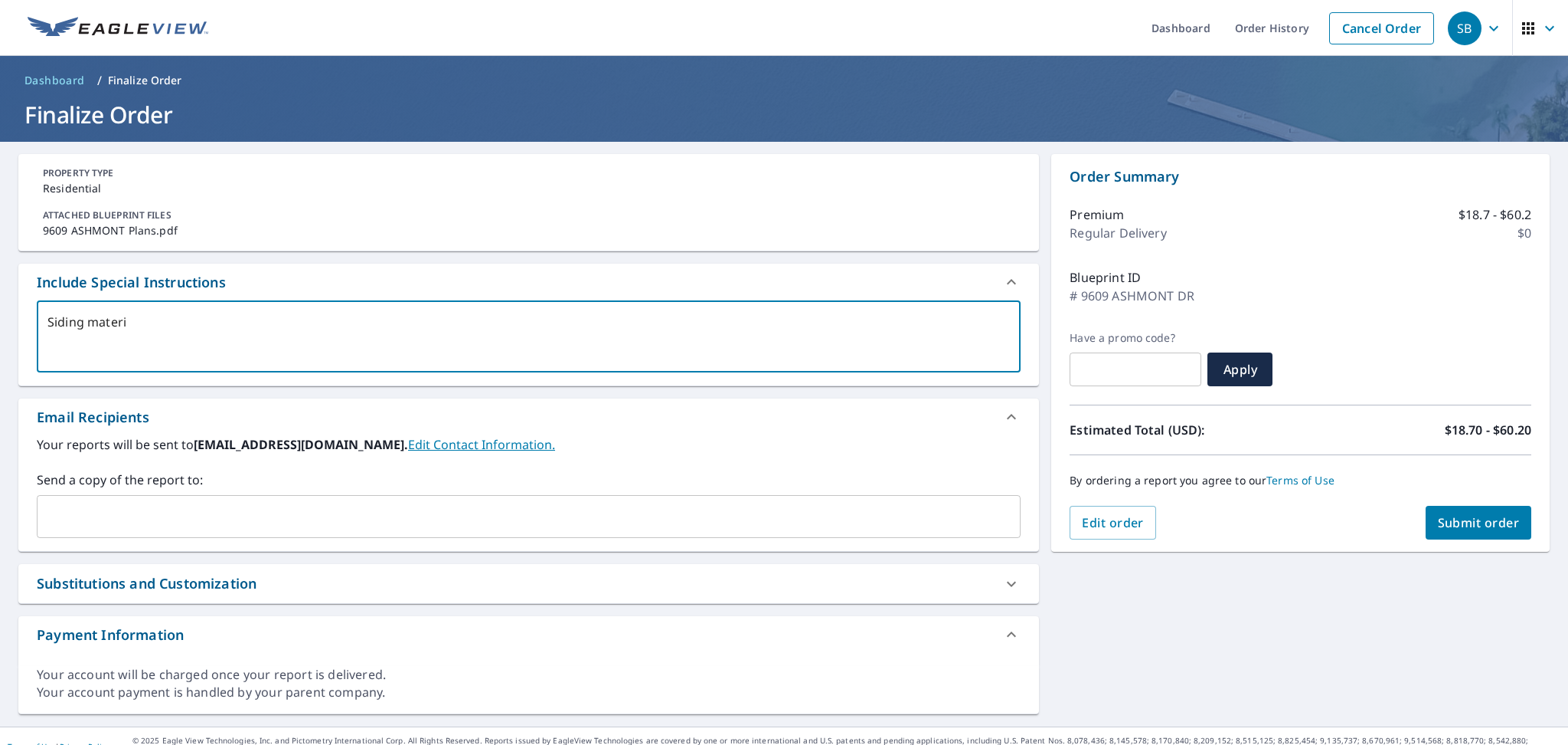
type textarea "x"
checkbox input "true"
type textarea "Siding material"
type textarea "x"
checkbox input "true"
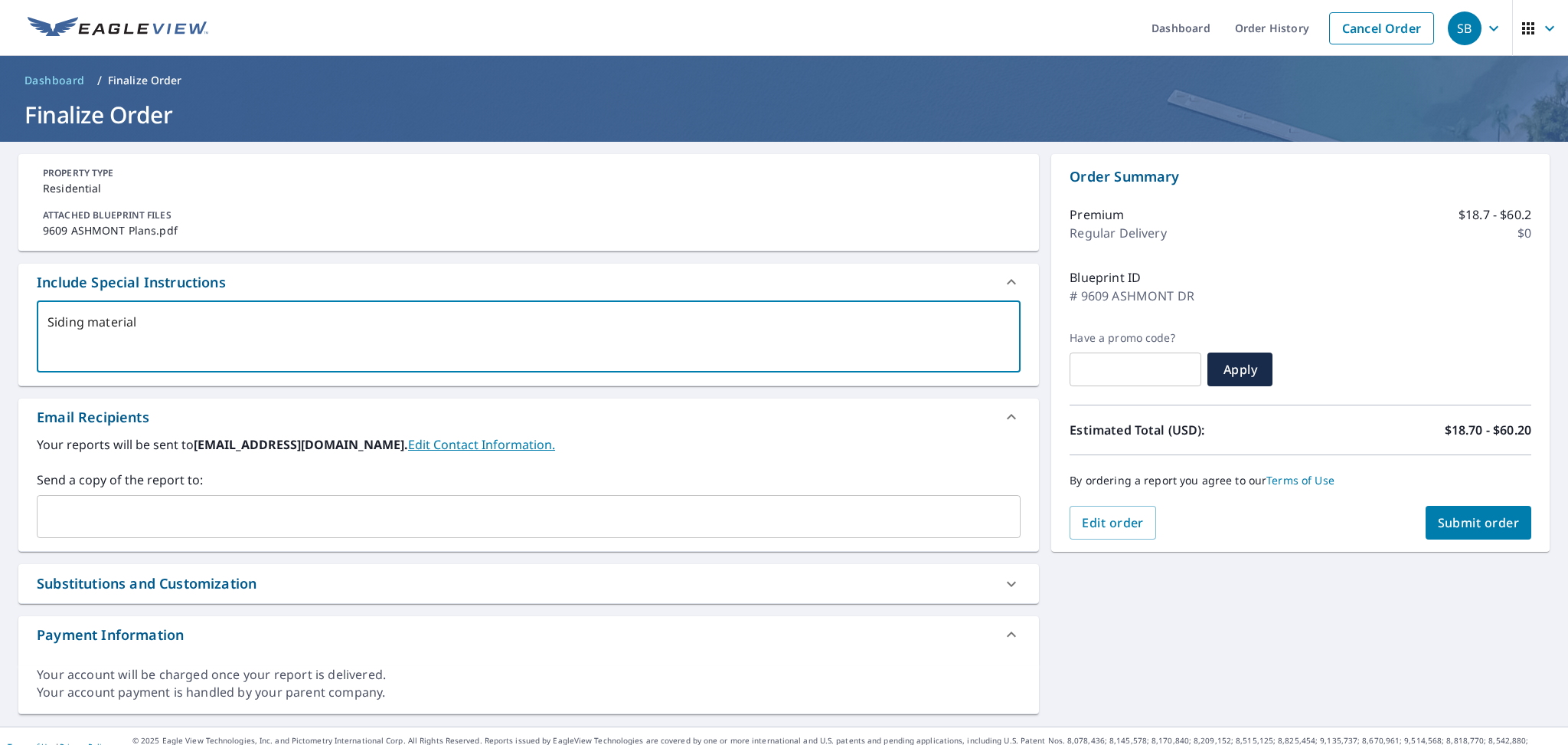
type textarea "Siding materials"
type textarea "x"
checkbox input "true"
type textarea "Siding materials"
type textarea "x"
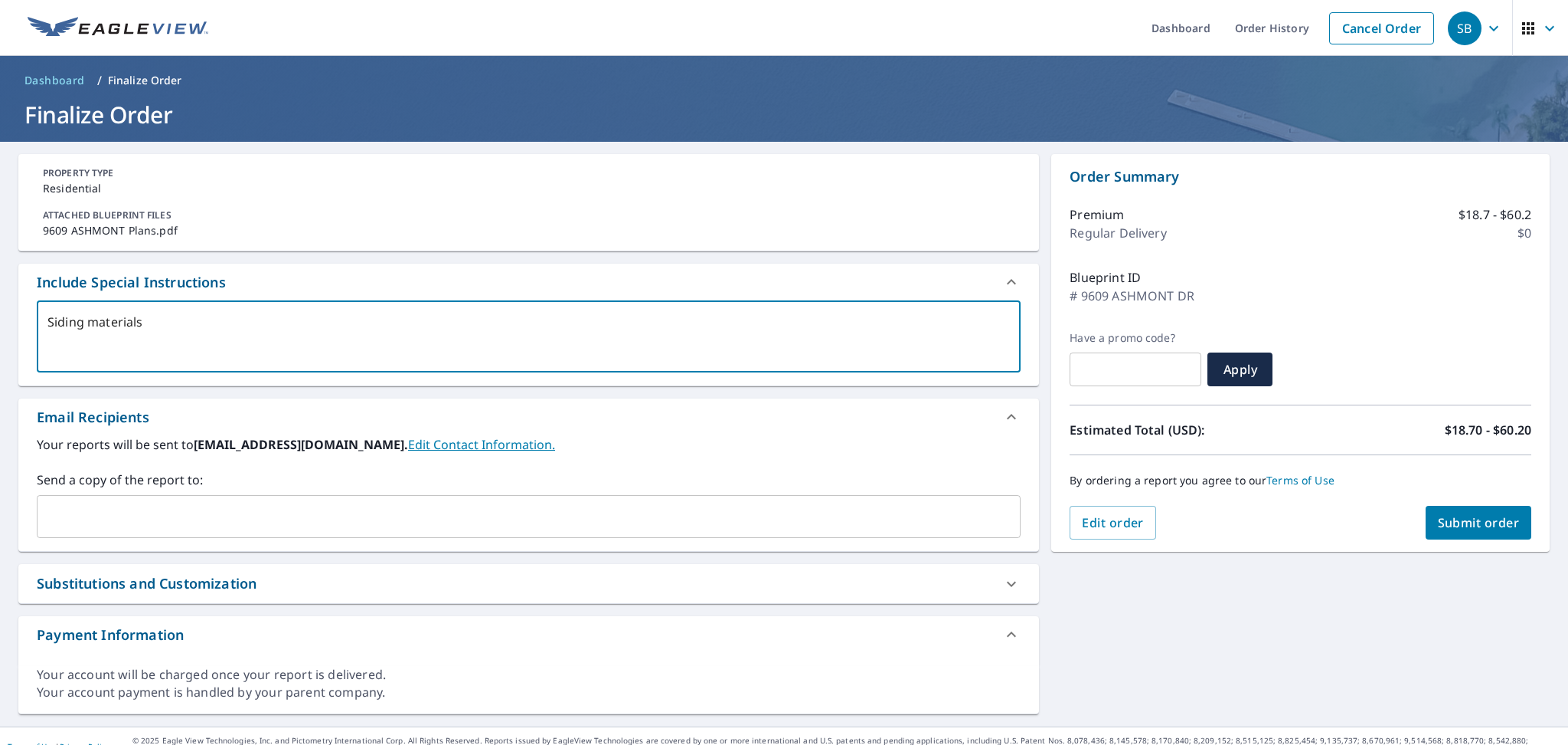
checkbox input "true"
type textarea "Siding materials l"
type textarea "x"
checkbox input "true"
type textarea "Siding materials li"
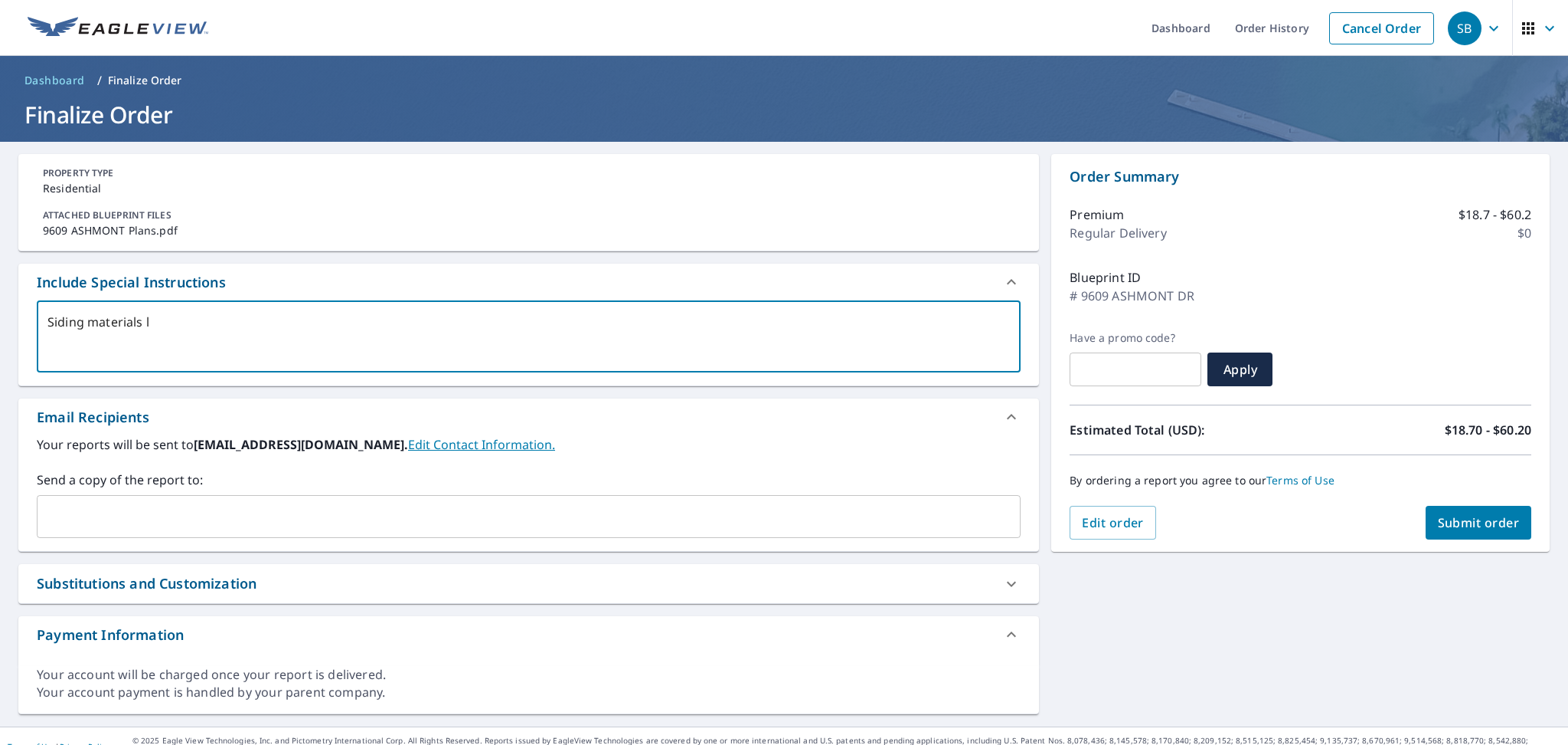
type textarea "x"
checkbox input "true"
type textarea "Siding materials lis"
type textarea "x"
checkbox input "true"
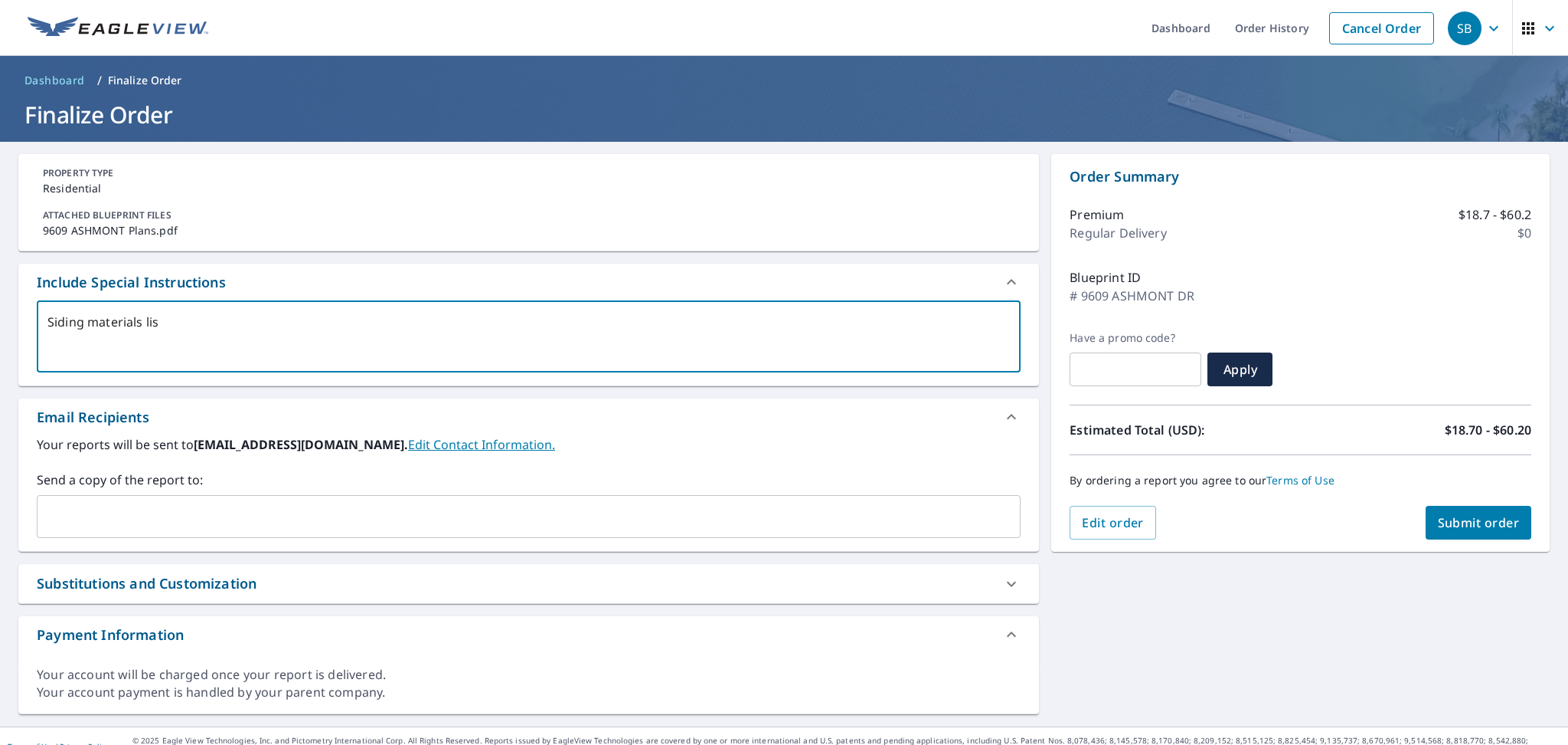
type textarea "Siding materials list"
type textarea "x"
checkbox input "true"
type textarea "Siding materials list"
type textarea "x"
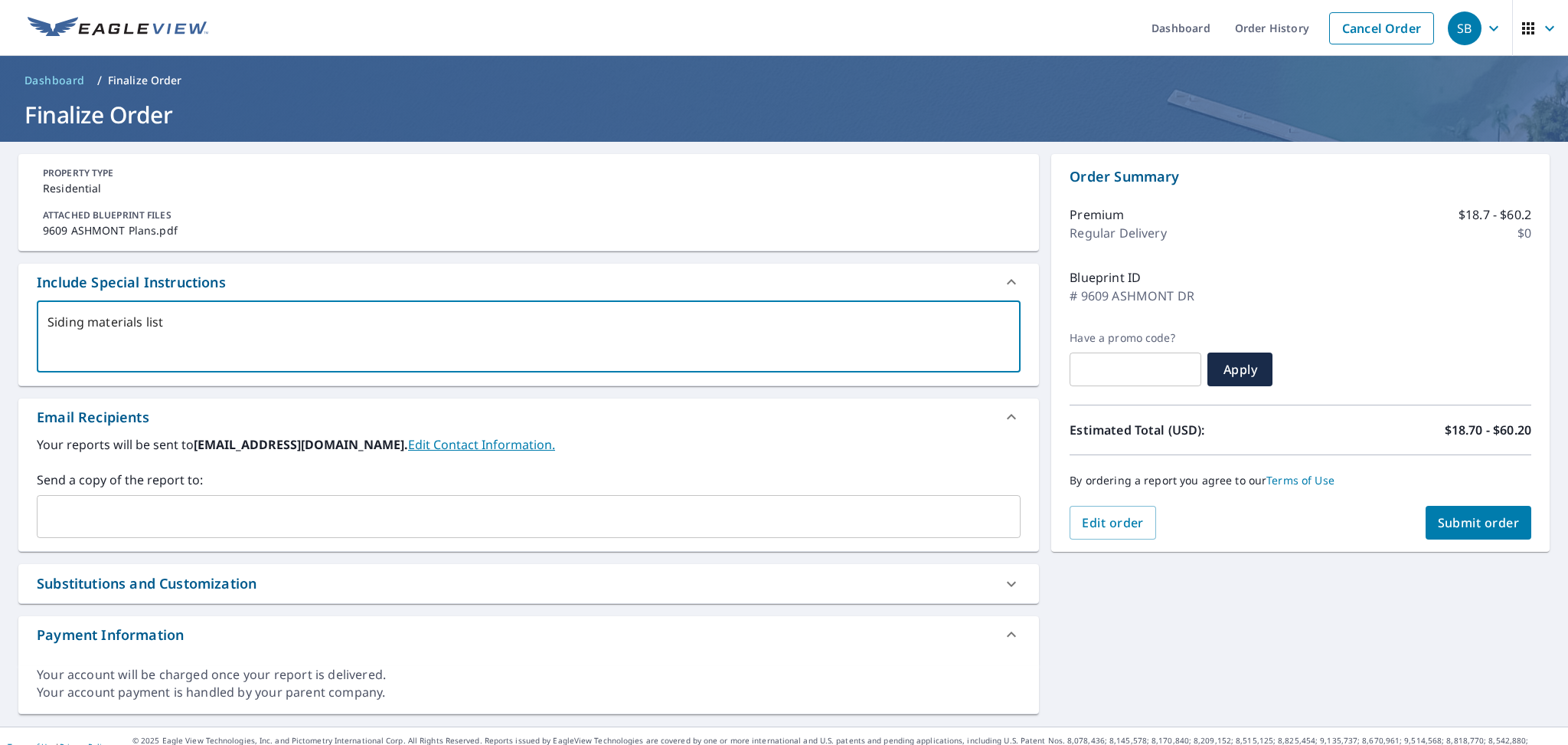
checkbox input "true"
type textarea "Siding materials list i"
type textarea "x"
checkbox input "true"
type textarea "Siding materials list is"
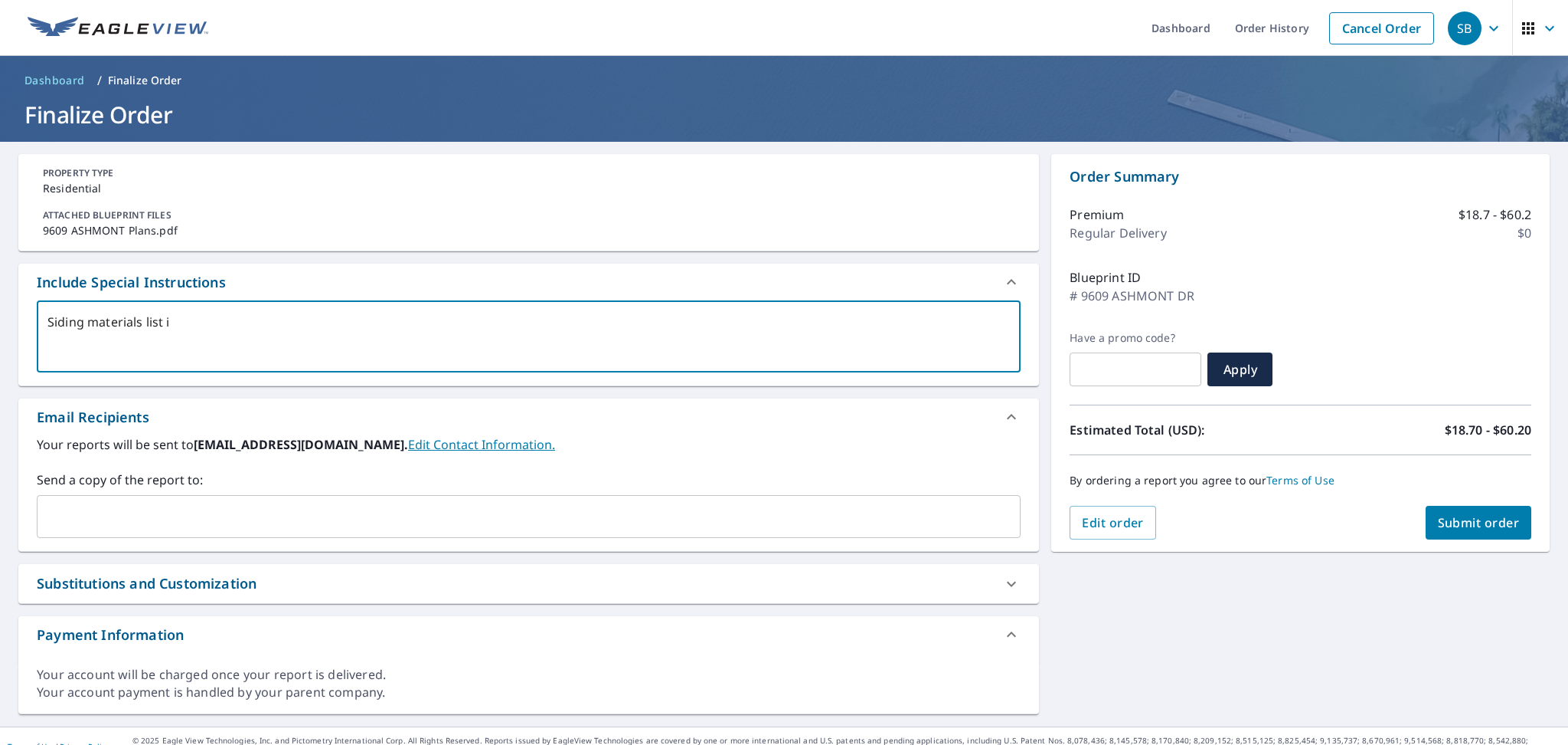
type textarea "x"
checkbox input "true"
type textarea "Siding materials list is"
type textarea "x"
checkbox input "true"
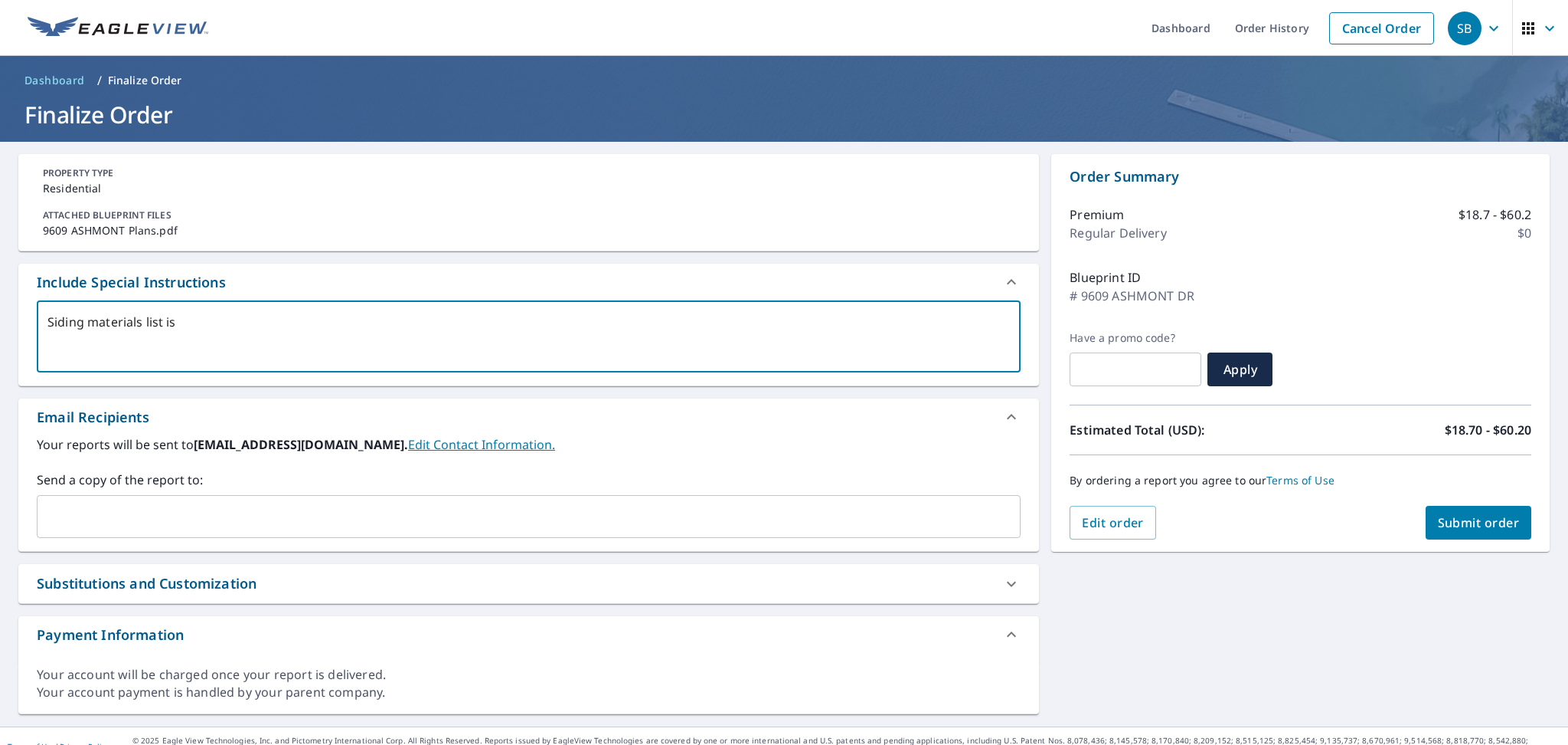
type textarea "Siding materials list is a"
type textarea "x"
checkbox input "true"
type textarea "Siding materials list is al"
type textarea "x"
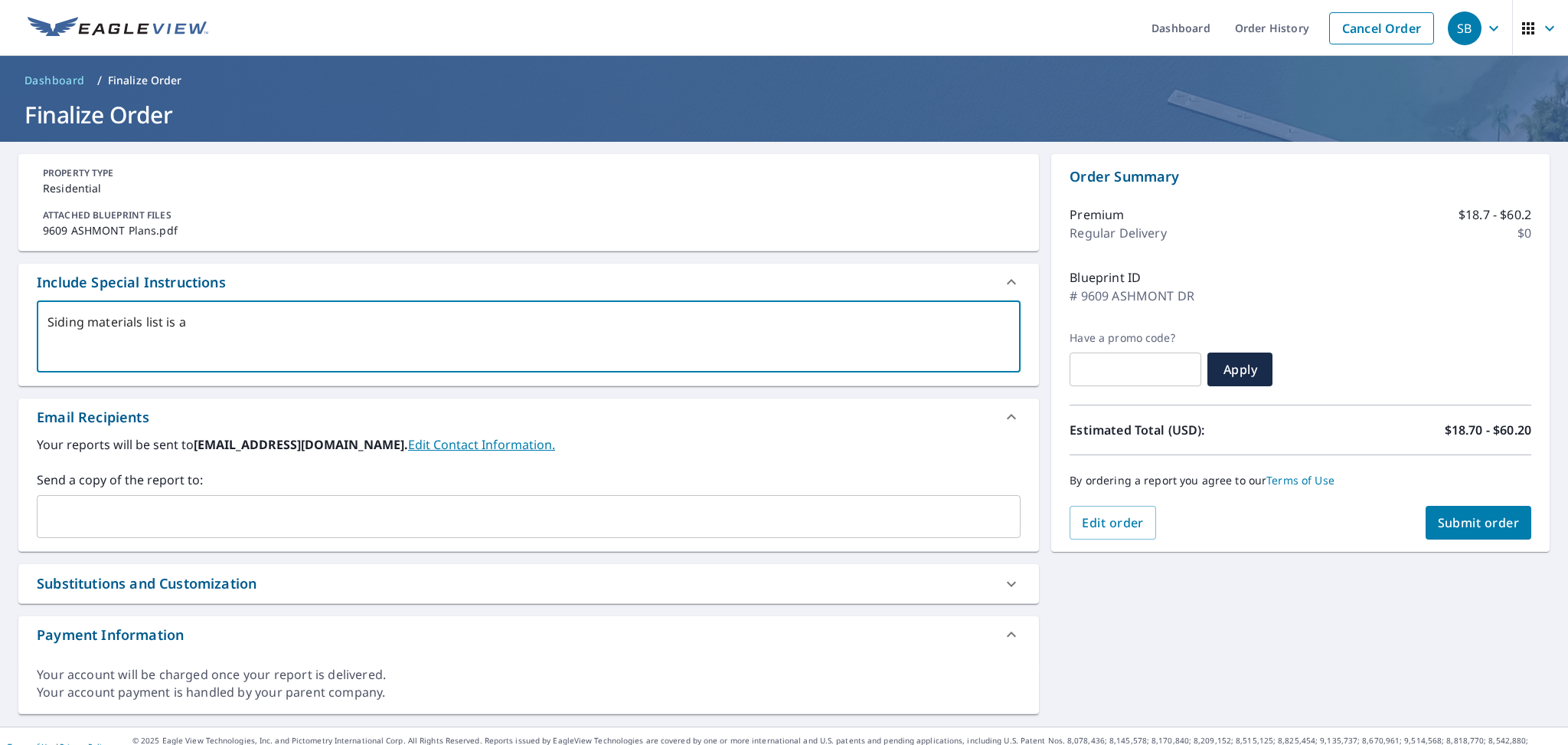
checkbox input "true"
type textarea "Siding materials list is als"
type textarea "x"
checkbox input "true"
type textarea "Siding materials list is also"
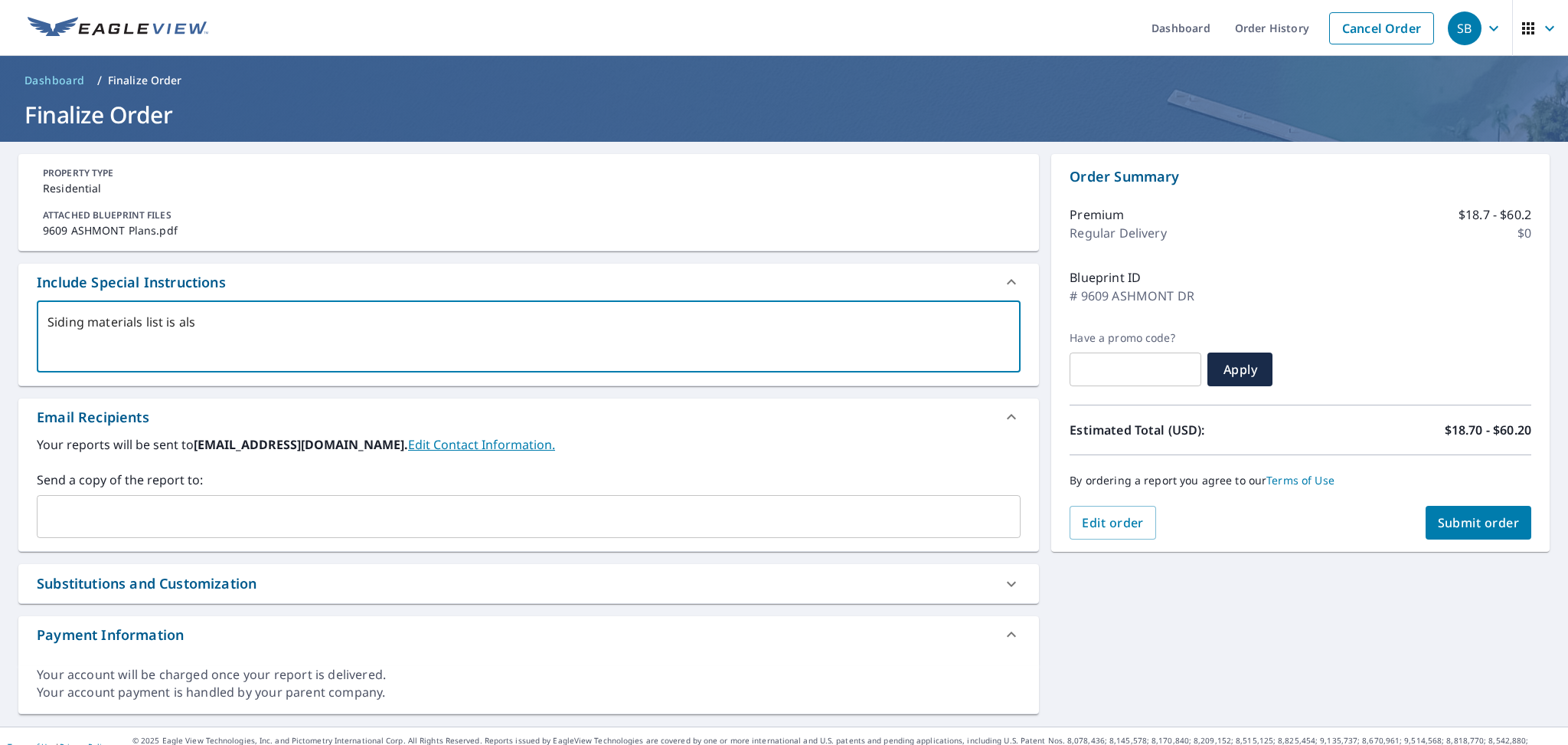
type textarea "x"
checkbox input "true"
type textarea "Siding materials list is also"
type textarea "x"
checkbox input "true"
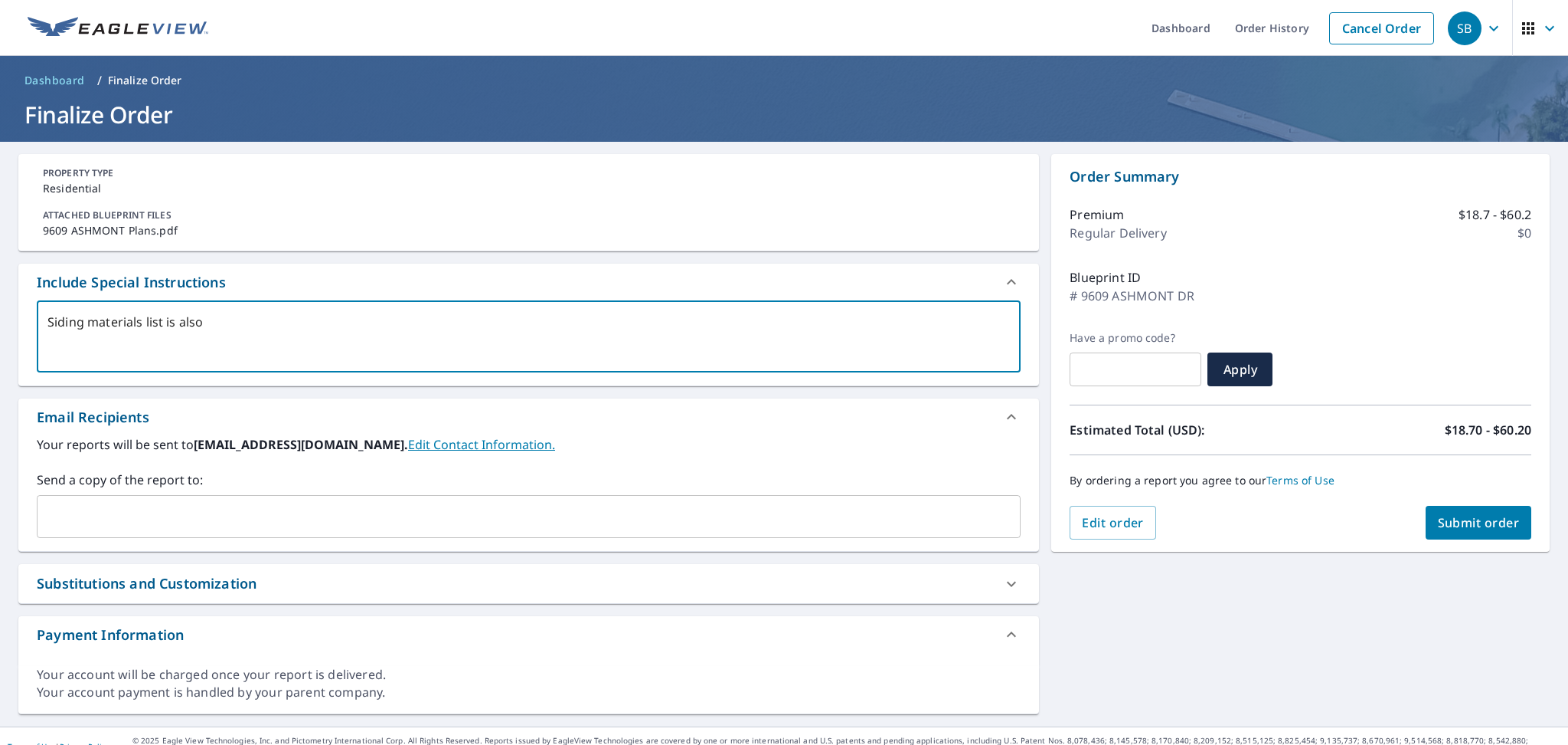
type textarea "Siding materials list is also n"
type textarea "x"
checkbox input "true"
type textarea "Siding materials list is also ne"
type textarea "x"
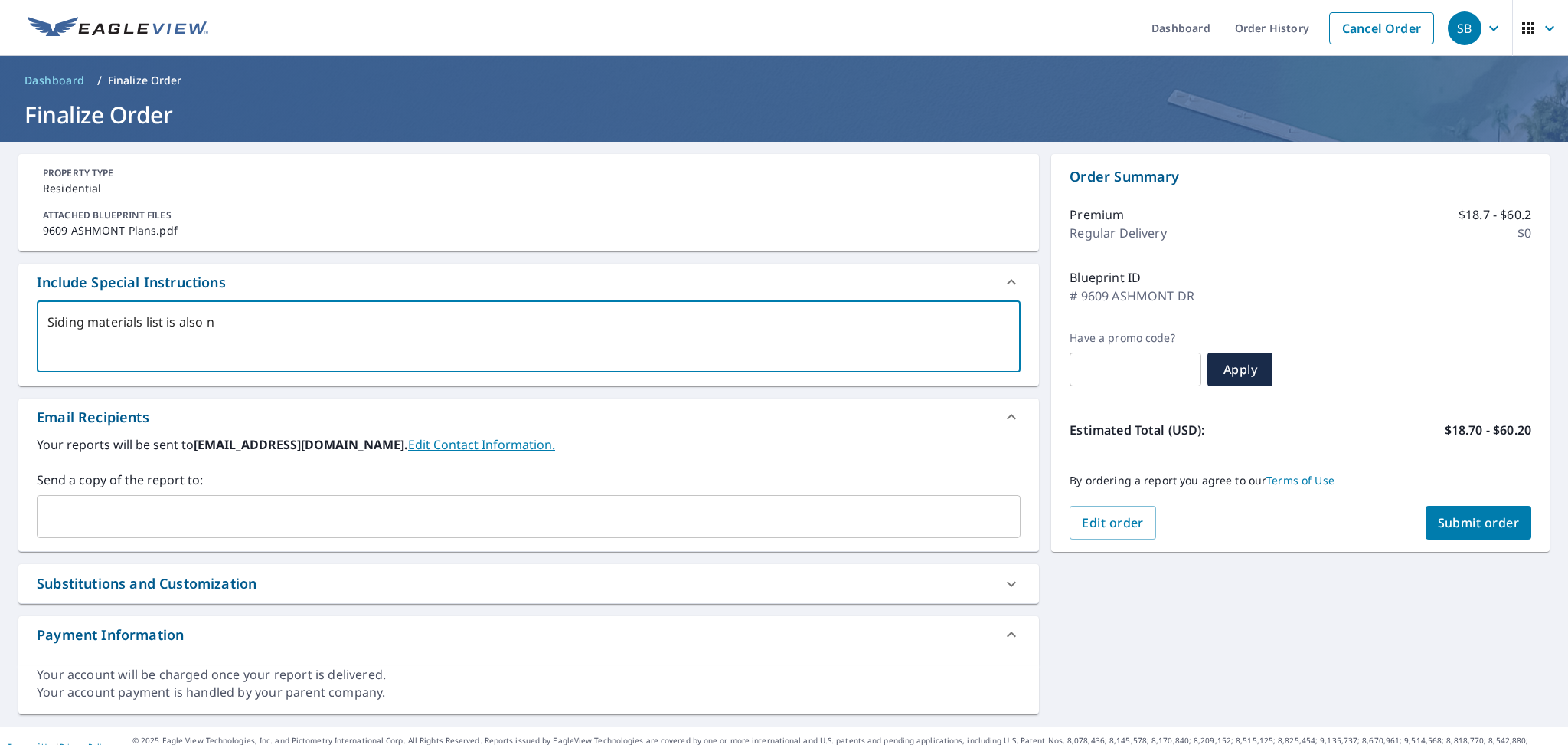
checkbox input "true"
type textarea "Siding materials list is also nee"
type textarea "x"
checkbox input "true"
type textarea "Siding materials list is also need"
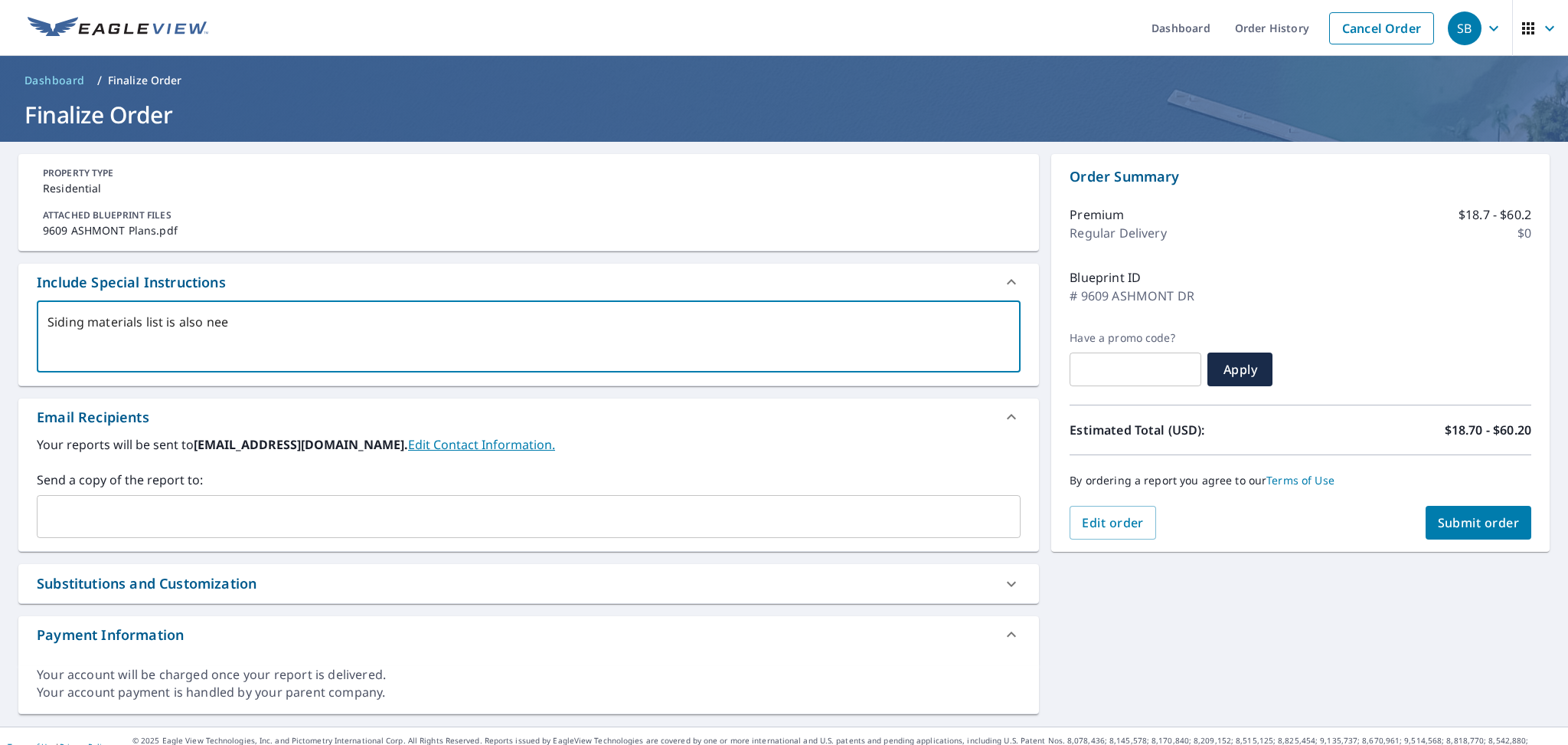
type textarea "x"
checkbox input "true"
type textarea "Siding materials list is also neede"
type textarea "x"
checkbox input "true"
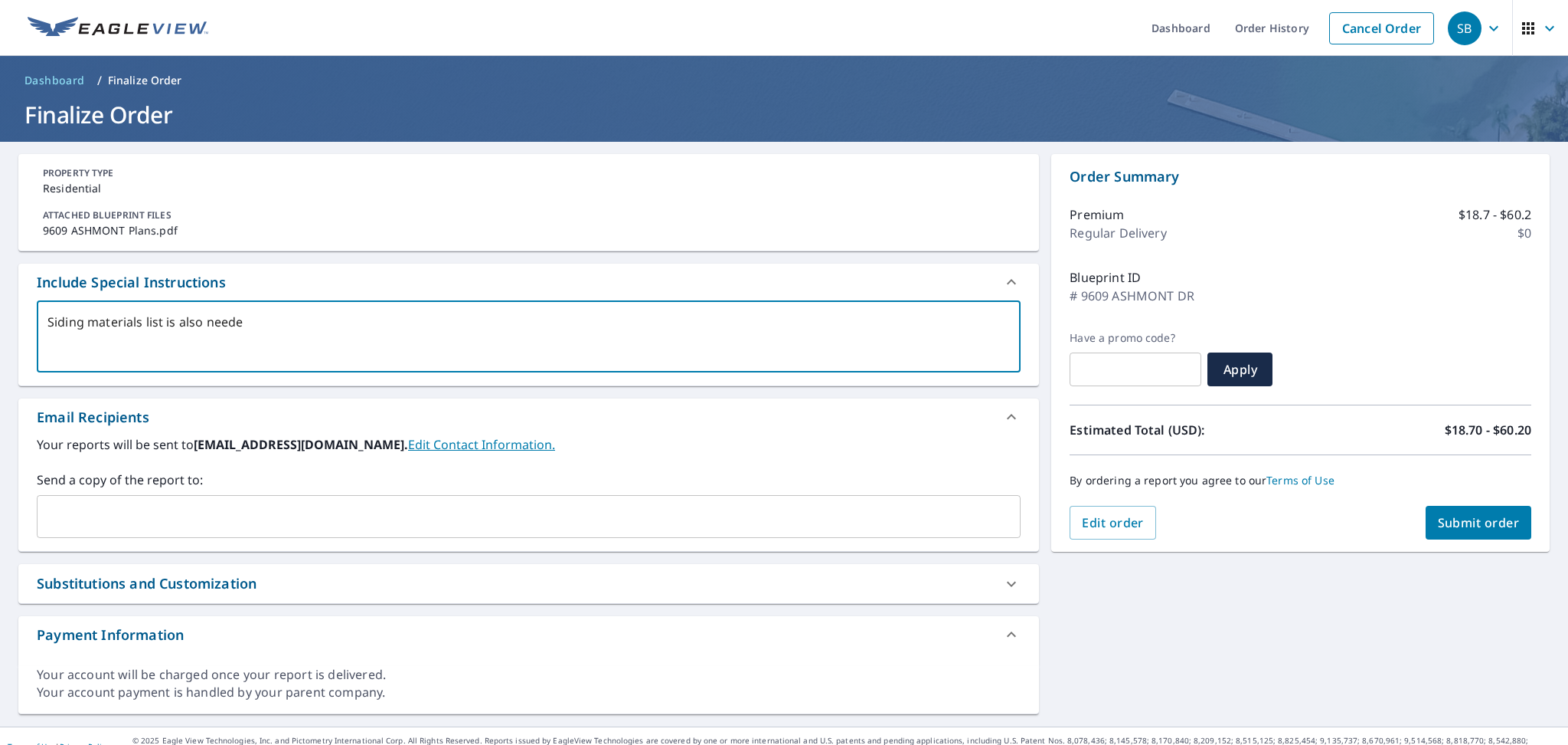
type textarea "Siding materials list is also needed"
type textarea "x"
checkbox input "true"
type textarea "Siding materials list is also needed"
type textarea "x"
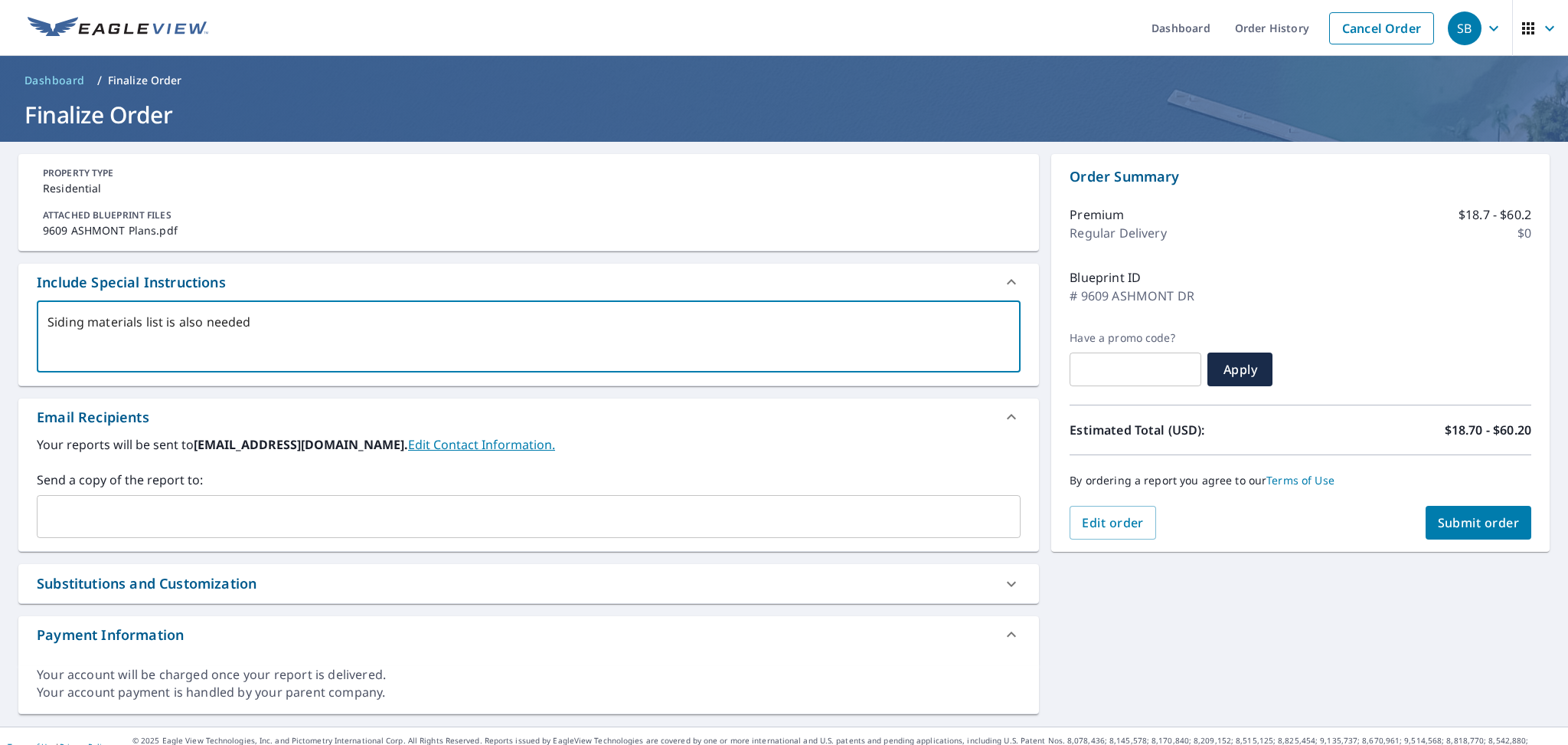
checkbox input "true"
type textarea "Siding materials list is also needed f"
type textarea "x"
checkbox input "true"
type textarea "Siding materials list is also needed fo"
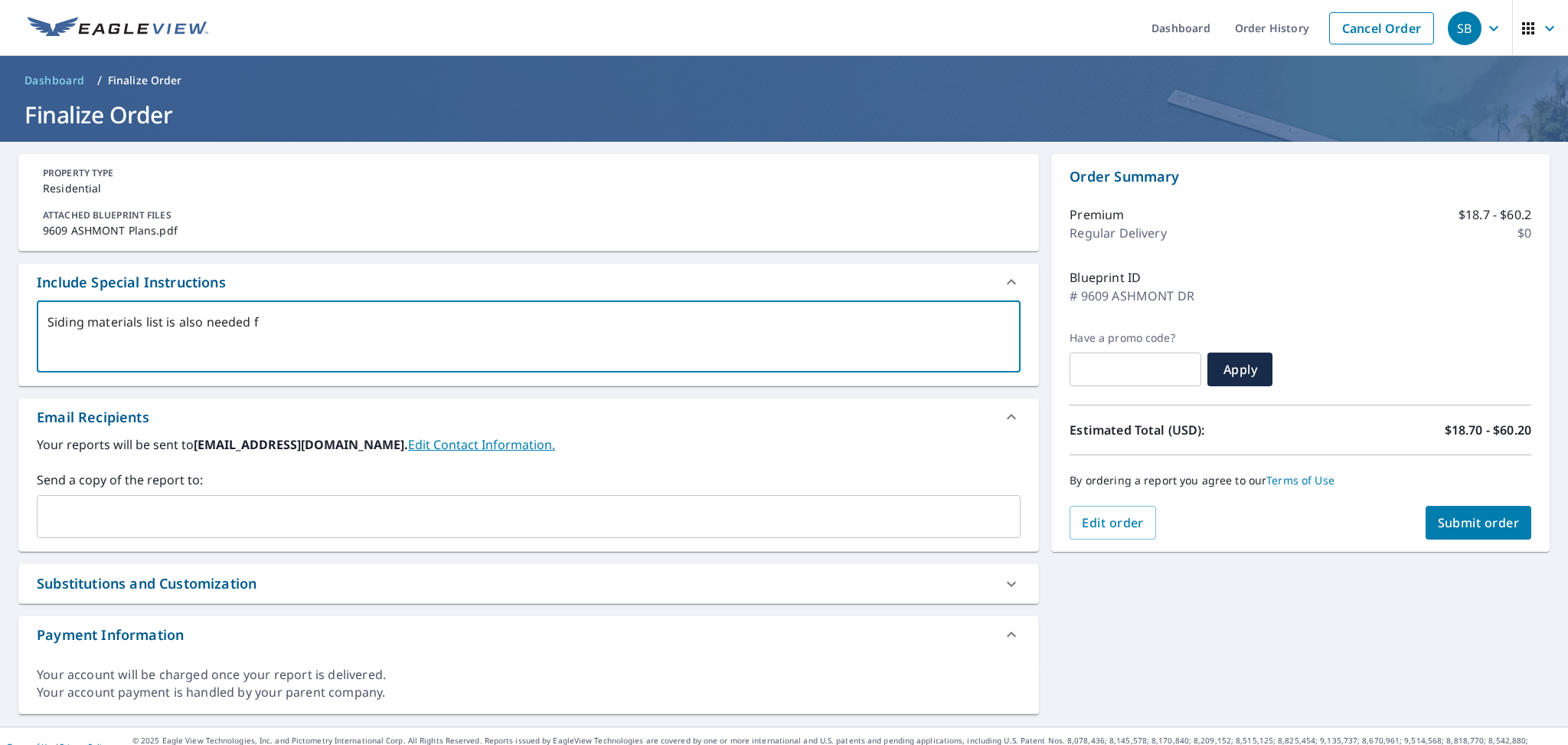
type textarea "x"
checkbox input "true"
type textarea "Siding materials list is also needed for"
type textarea "x"
checkbox input "true"
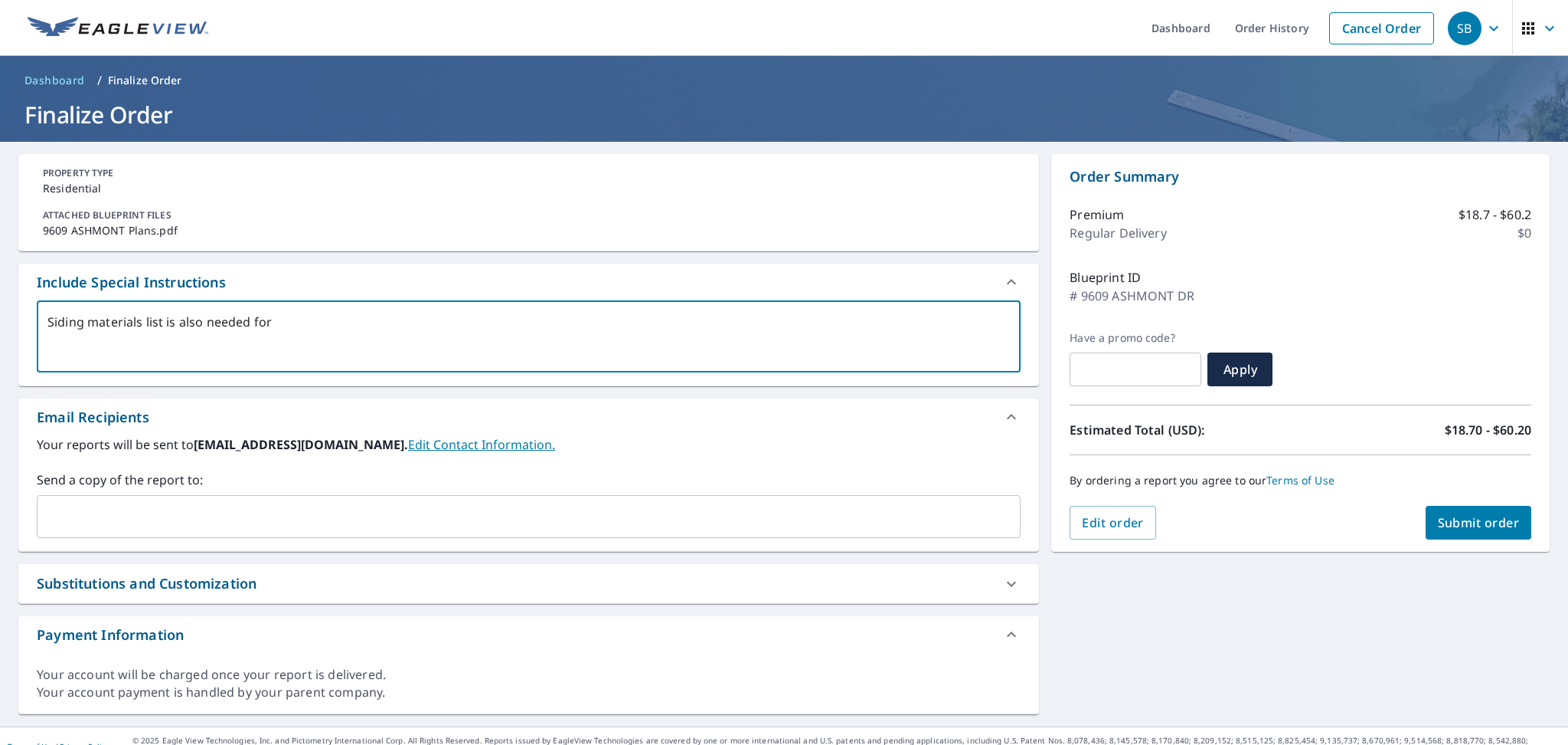
type textarea "Siding materials list is also needed for"
type textarea "x"
checkbox input "true"
type textarea "Siding materials list is also needed for t"
type textarea "x"
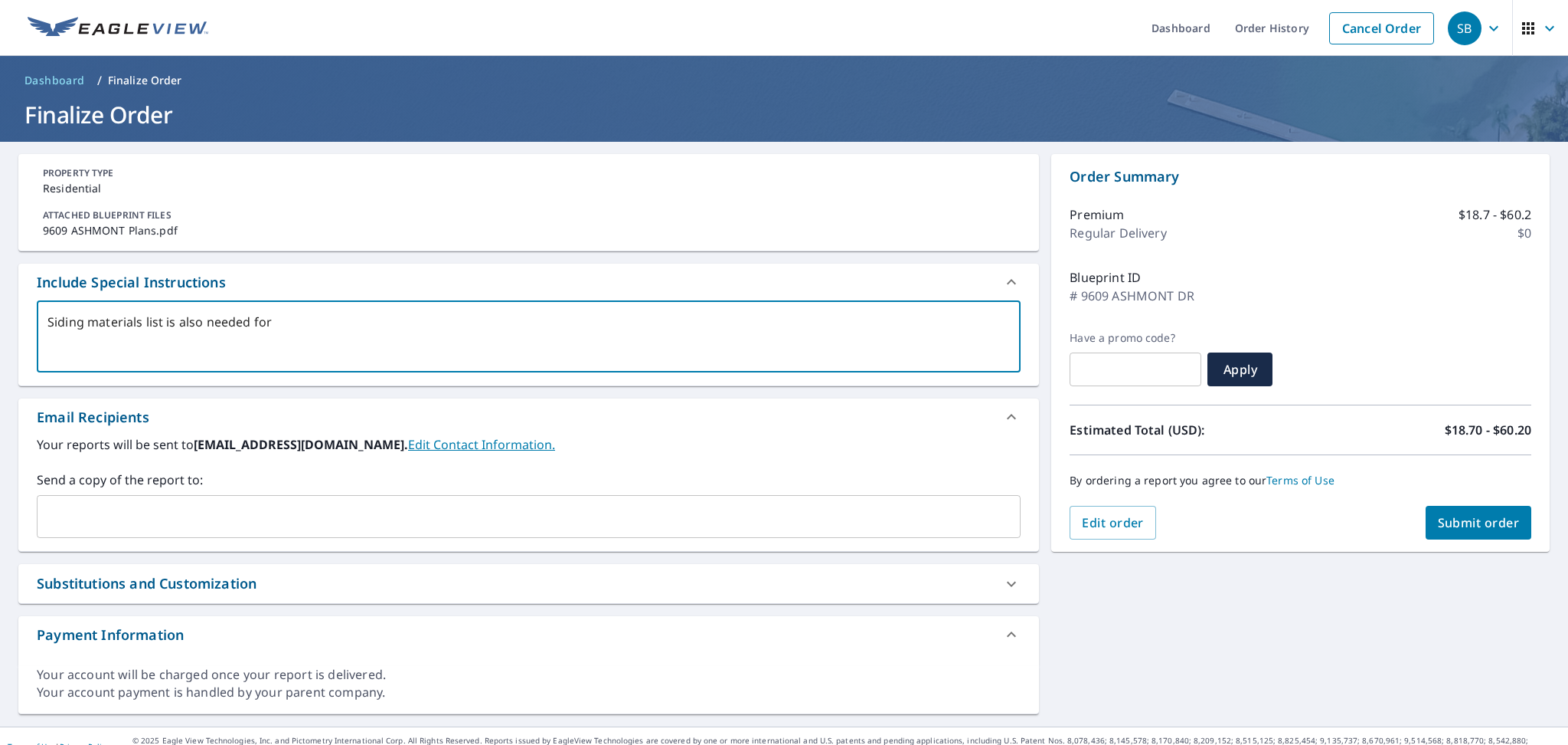
checkbox input "true"
type textarea "Siding materials list is also needed for th"
type textarea "x"
checkbox input "true"
type textarea "Siding materials list is also needed for thi"
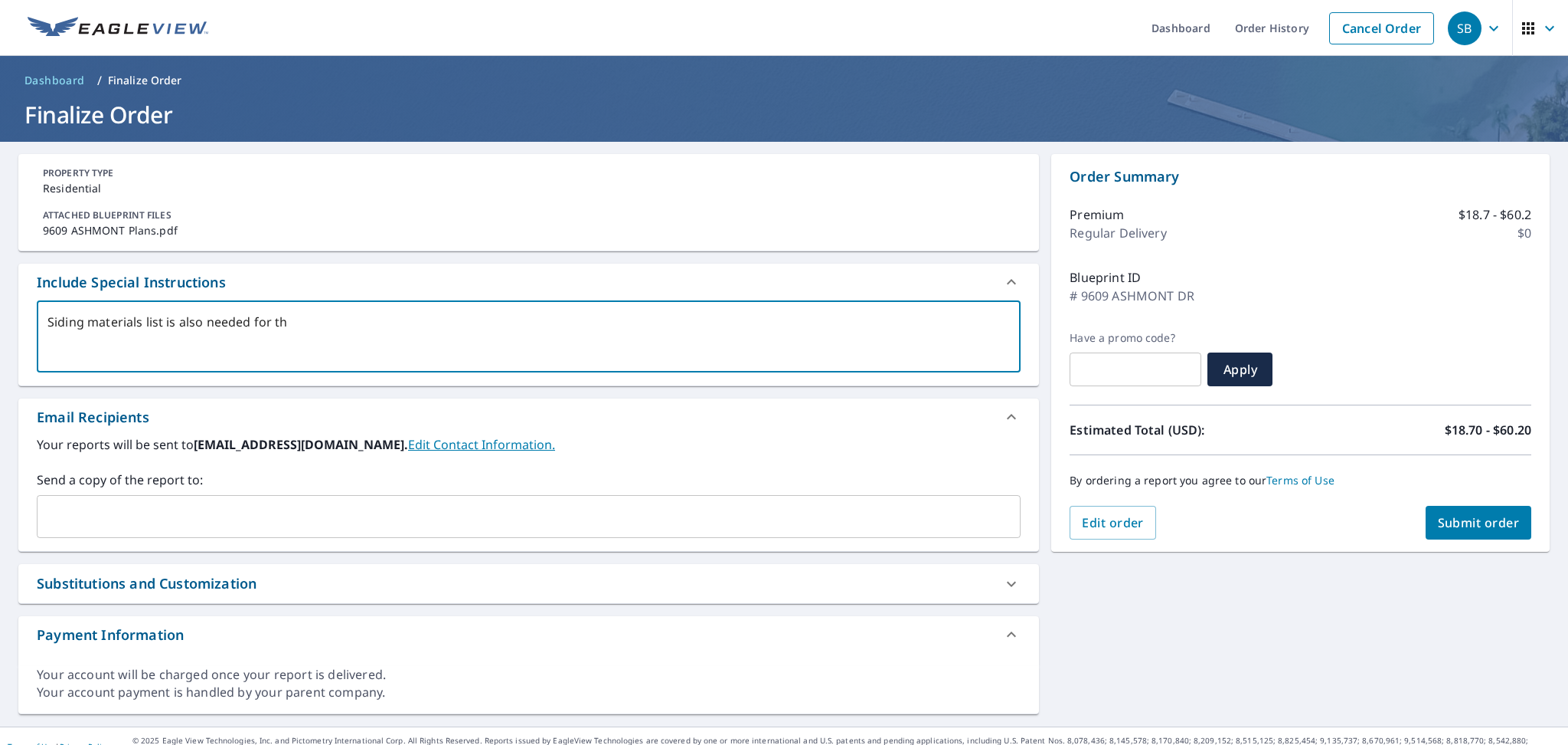
type textarea "x"
checkbox input "true"
type textarea "Siding materials list is also needed for this"
type textarea "x"
checkbox input "true"
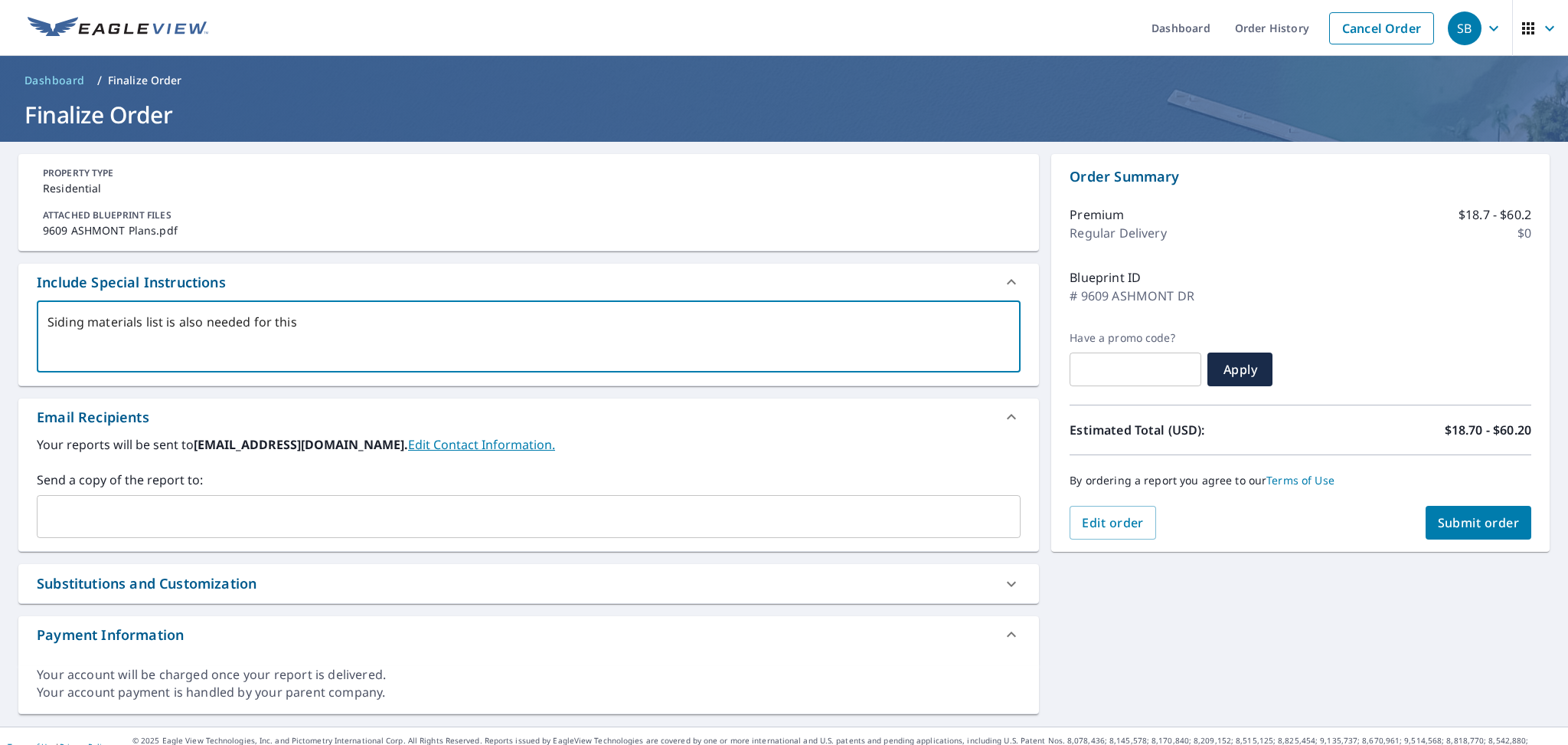
type textarea "Siding materials list is also needed for this"
type textarea "x"
checkbox input "true"
type textarea "Siding materials list is also needed for this p"
type textarea "x"
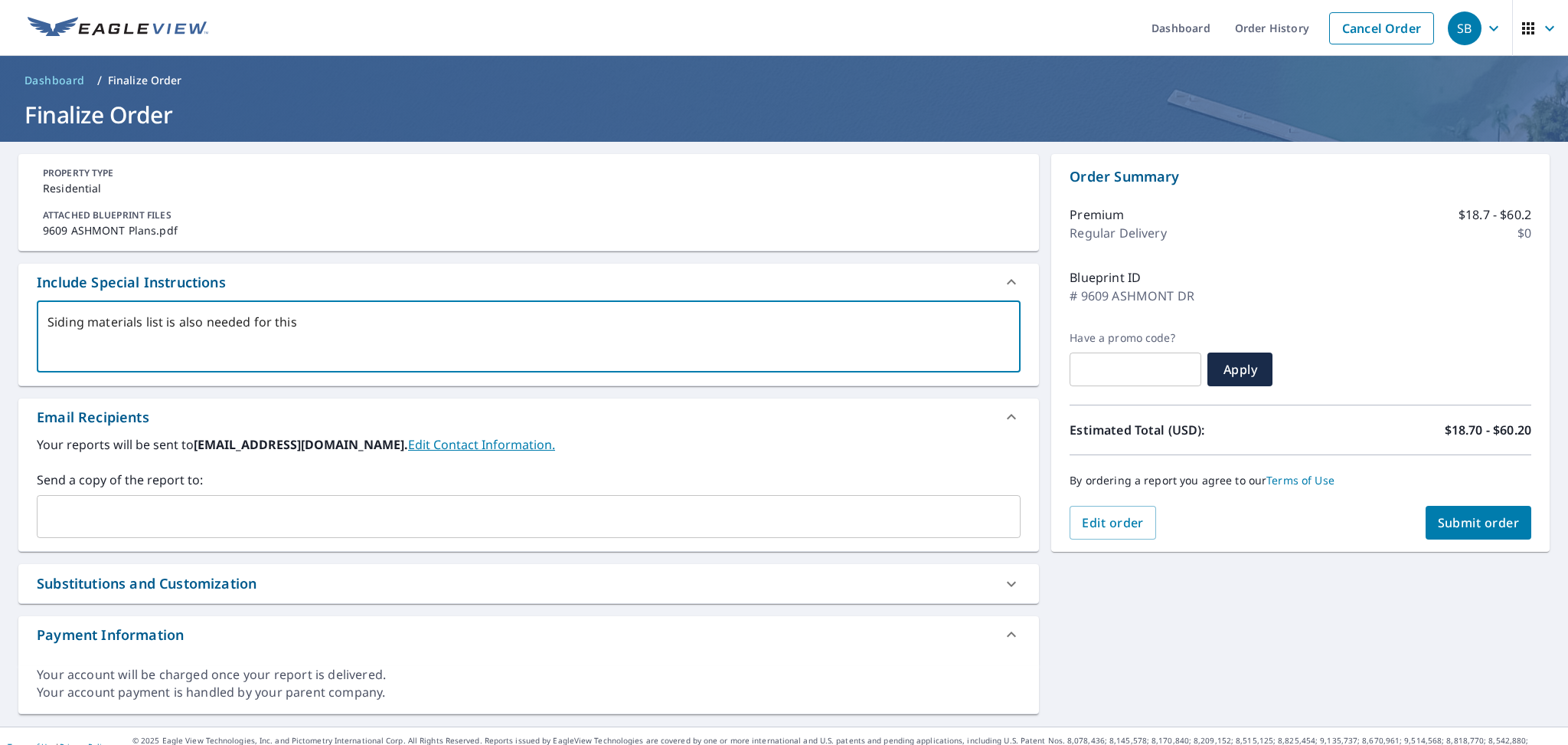
checkbox input "true"
type textarea "Siding materials list is also needed for this pr"
type textarea "x"
checkbox input "true"
type textarea "Siding materials list is also needed for this pro"
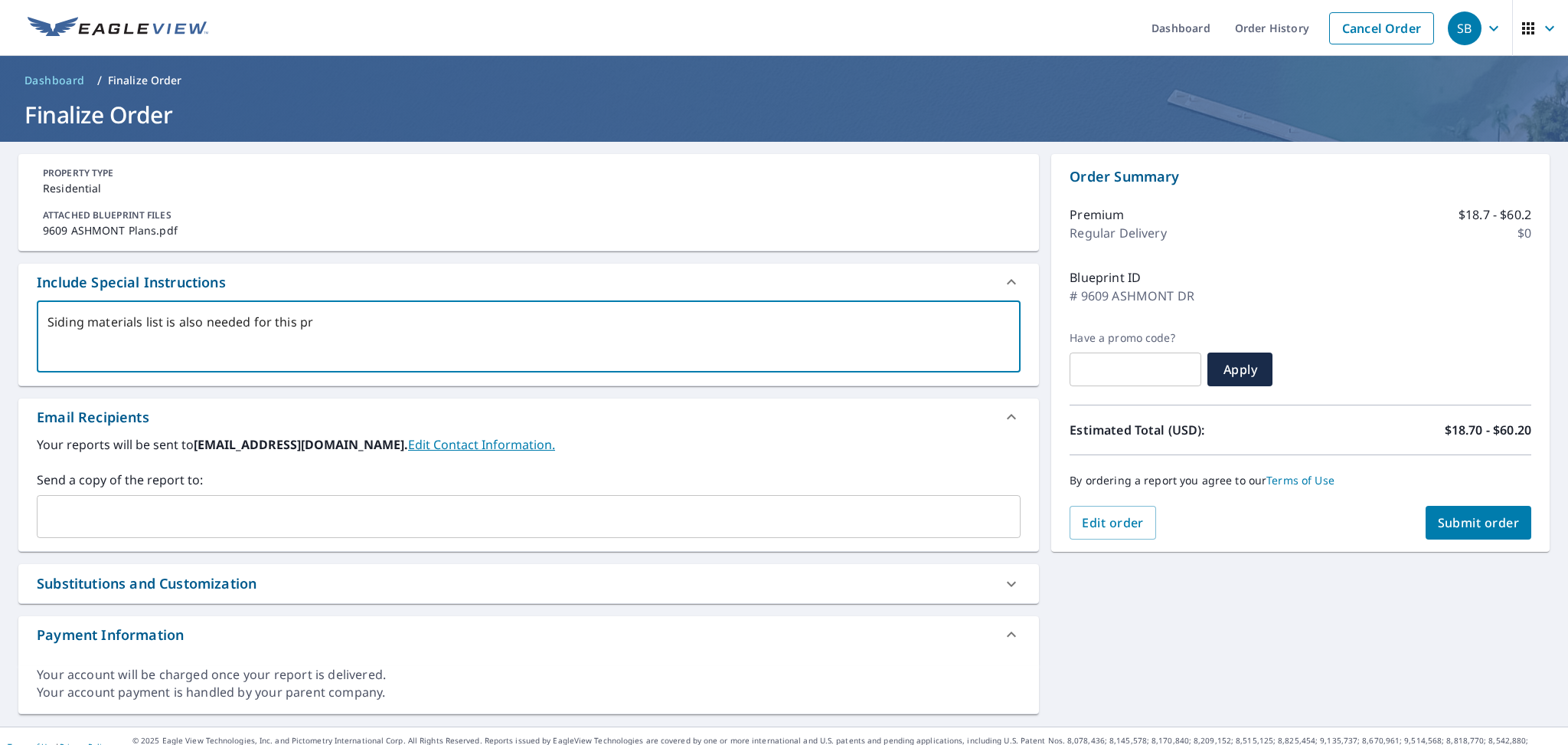
type textarea "x"
checkbox input "true"
type textarea "Siding materials list is also needed for this prop"
type textarea "x"
checkbox input "true"
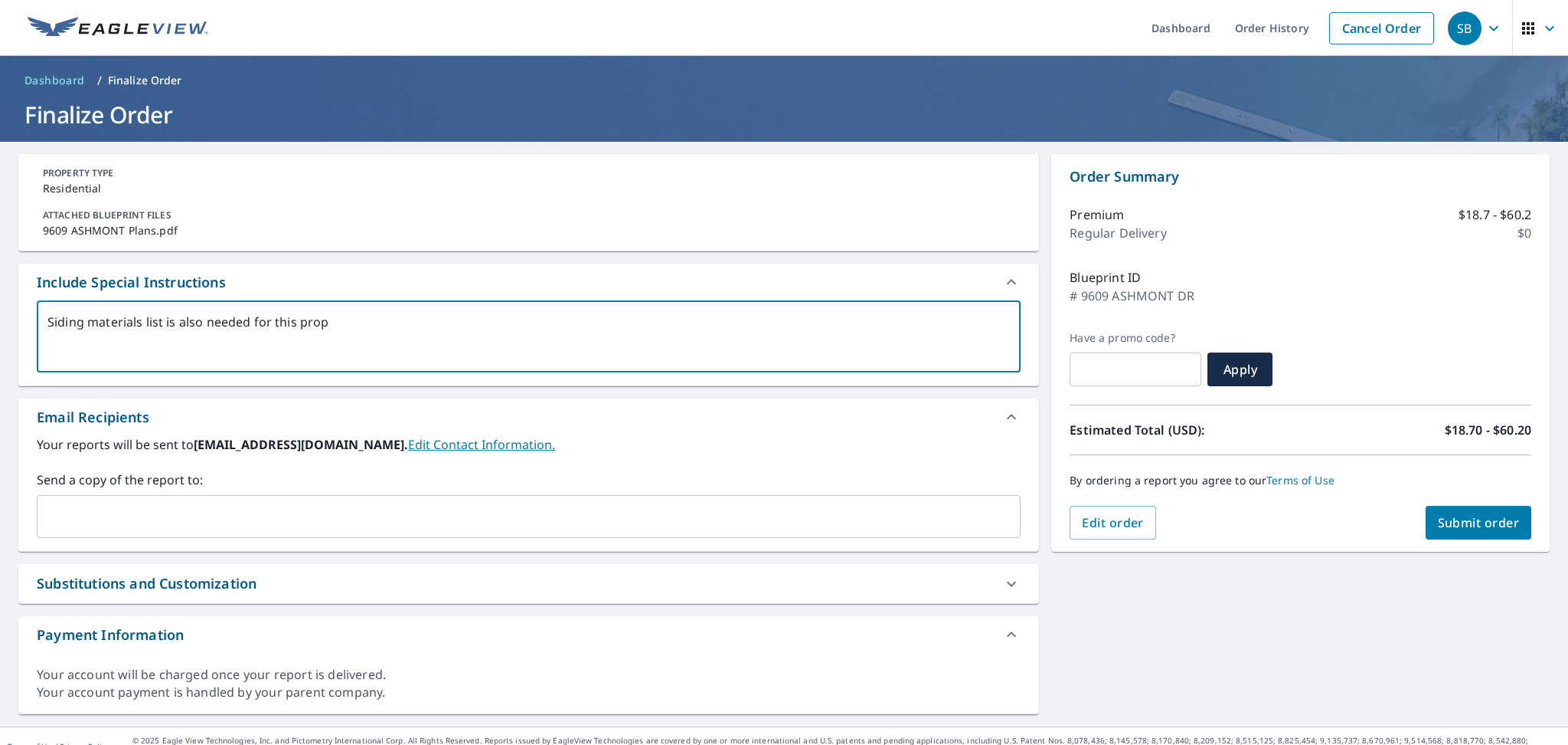
type textarea "Siding materials list is also needed for this prope"
type textarea "x"
checkbox input "true"
type textarea "Siding materials list is also needed for this proper"
type textarea "x"
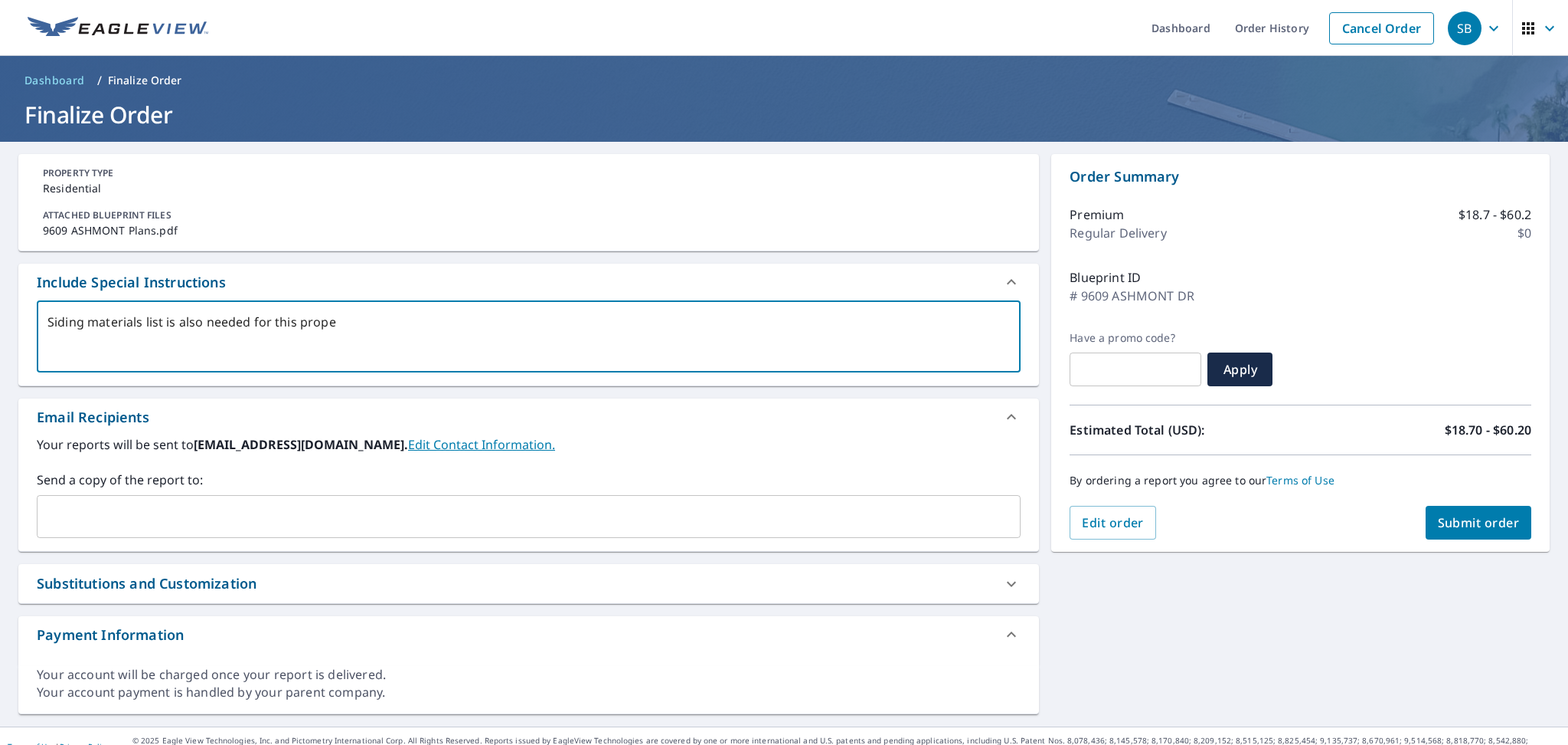
checkbox input "true"
type textarea "Siding materials list is also needed for this propert"
type textarea "x"
checkbox input "true"
type textarea "Siding materials list is also needed for this property"
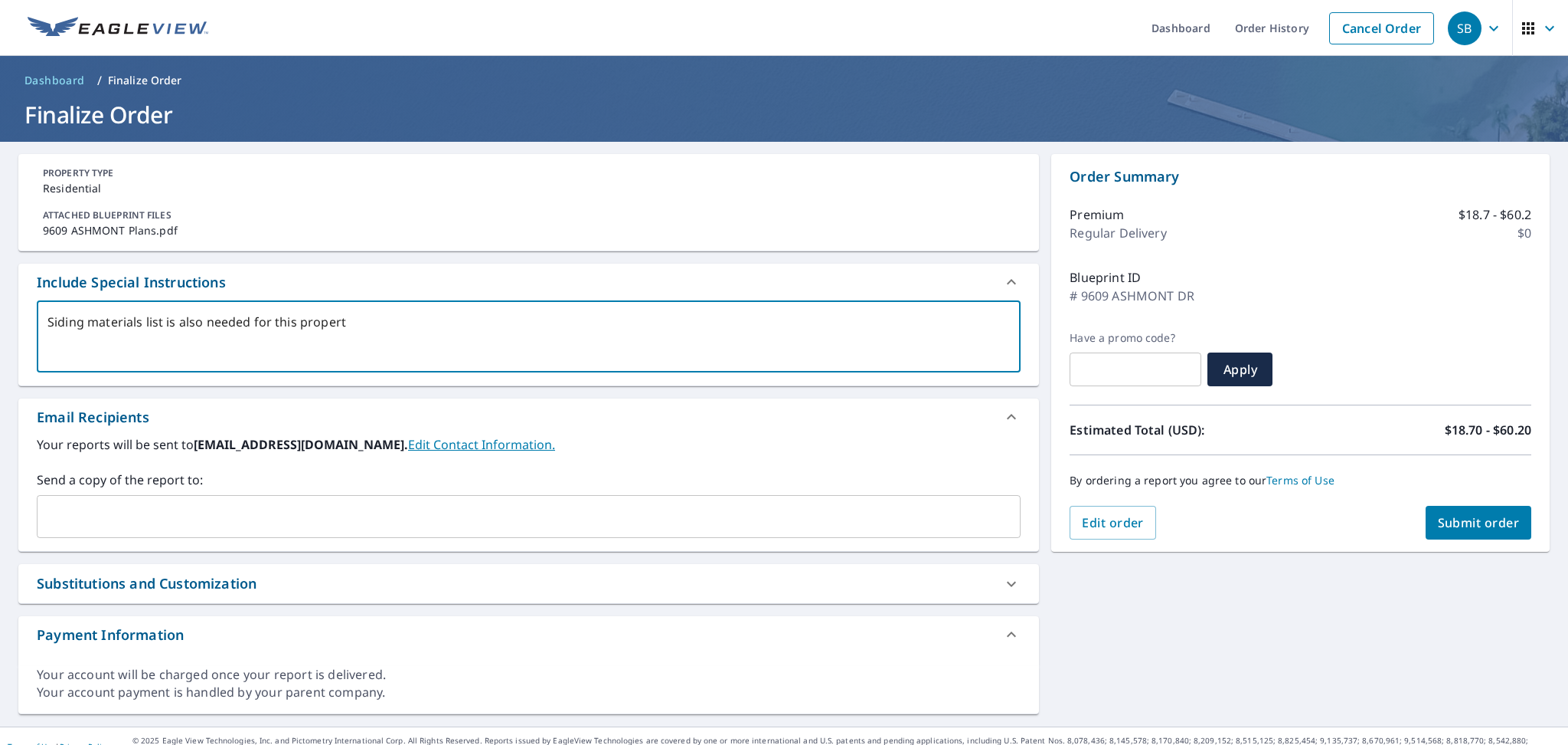
type textarea "x"
checkbox input "true"
type textarea "Siding materials list is also needed for this property"
type textarea "x"
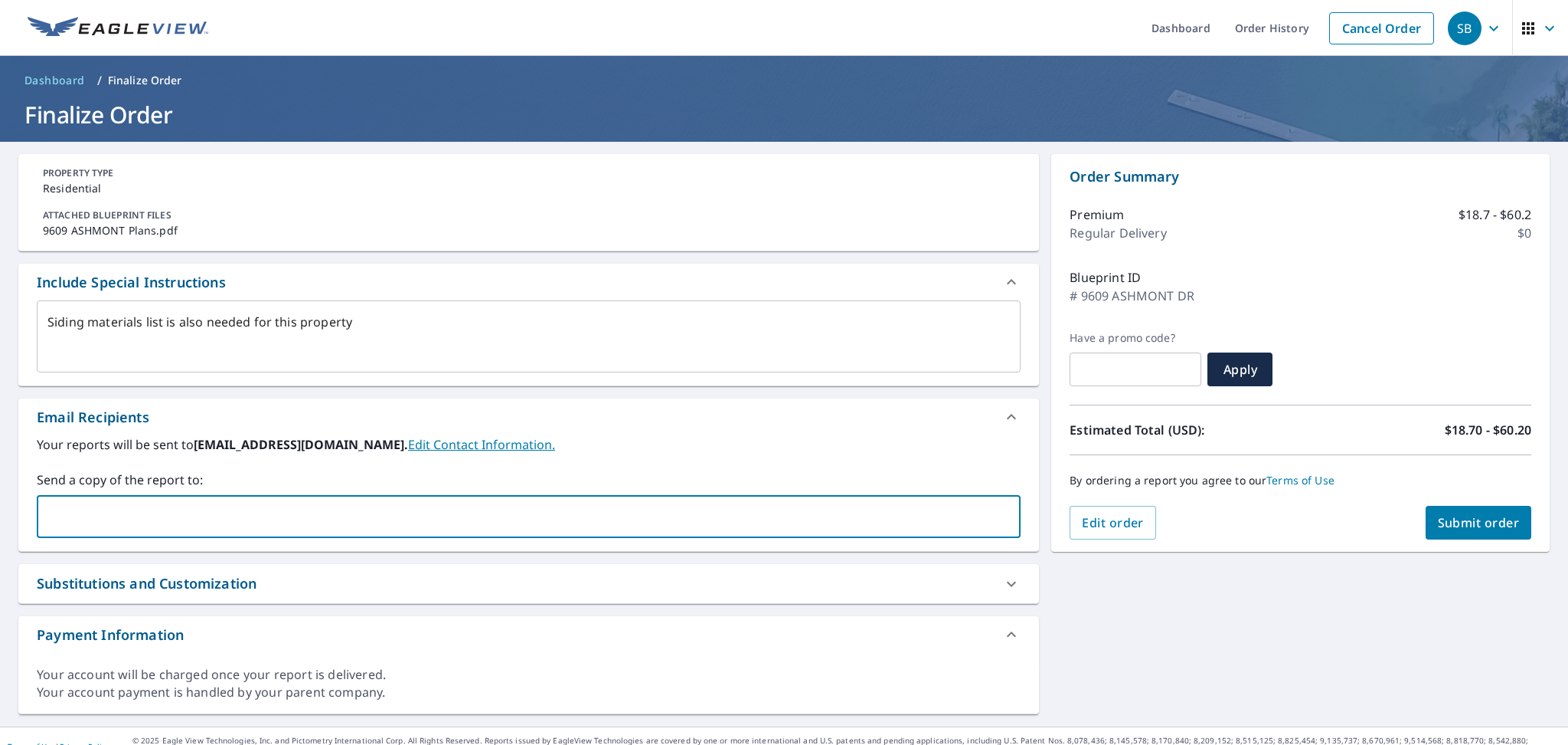
click at [226, 507] on input "text" at bounding box center [517, 516] width 948 height 29
paste input "[EMAIL_ADDRESS][DOMAIN_NAME]"
type input "[EMAIL_ADDRESS][DOMAIN_NAME]"
type textarea "x"
checkbox input "true"
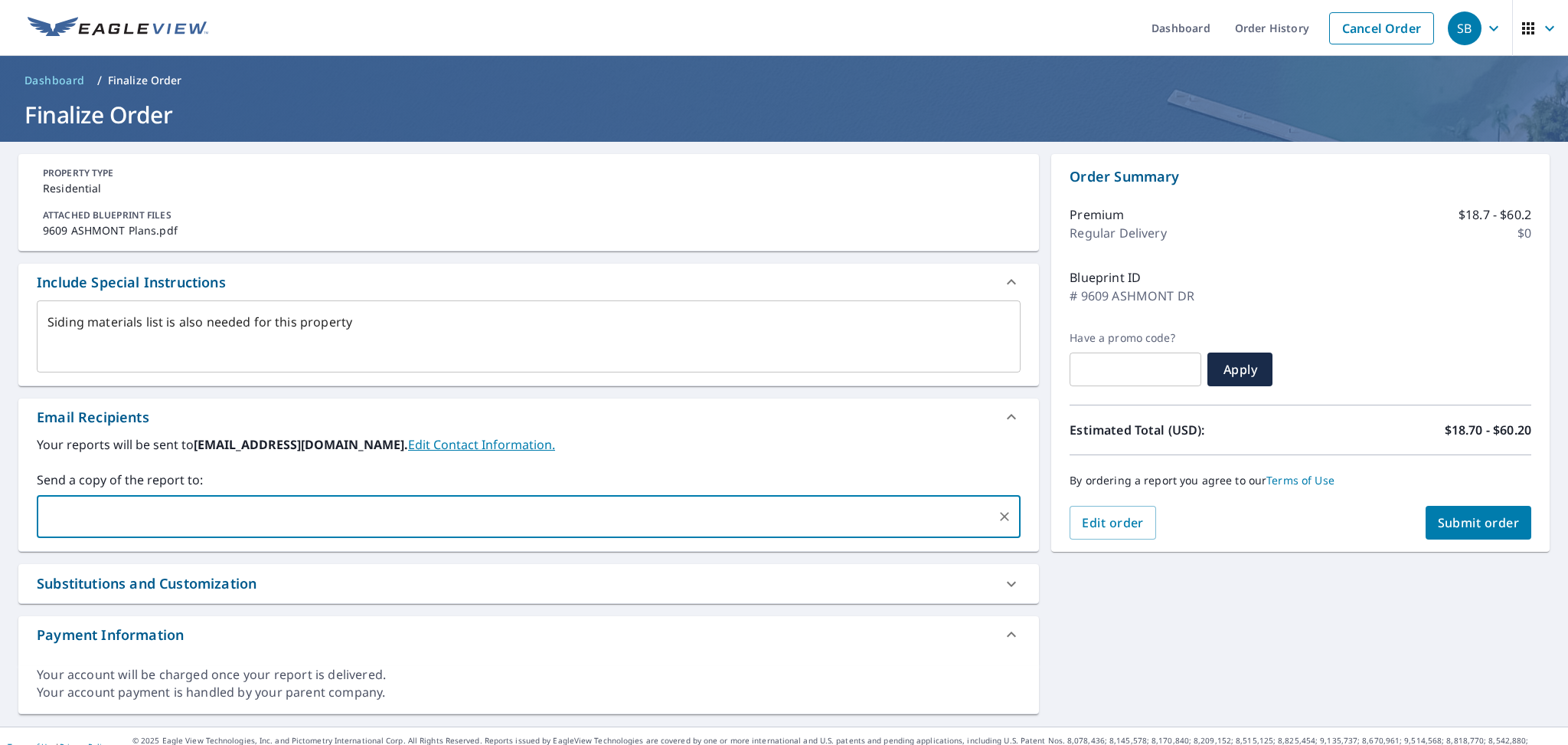
click at [1457, 524] on span "Submit order" at bounding box center [1479, 522] width 82 height 17
type textarea "x"
checkbox input "true"
